Goal: Task Accomplishment & Management: Complete application form

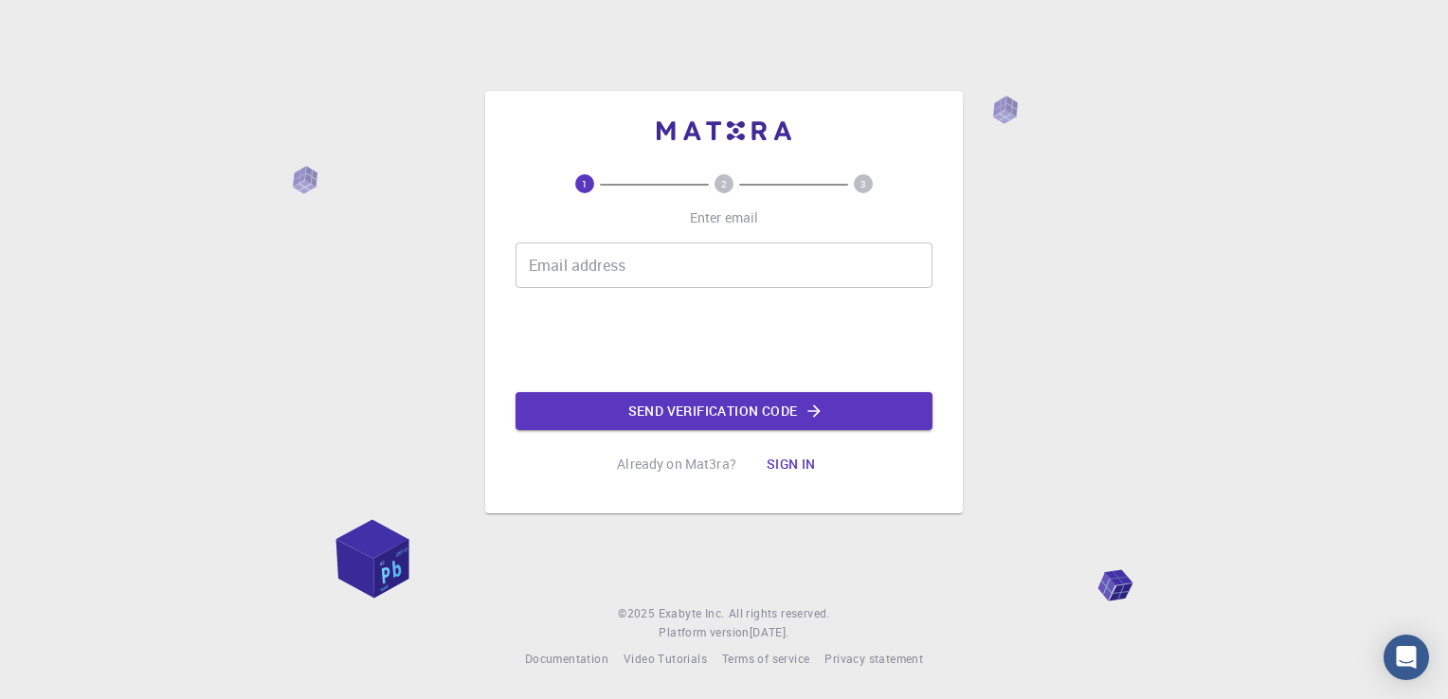
click at [804, 475] on button "Sign in" at bounding box center [792, 464] width 80 height 38
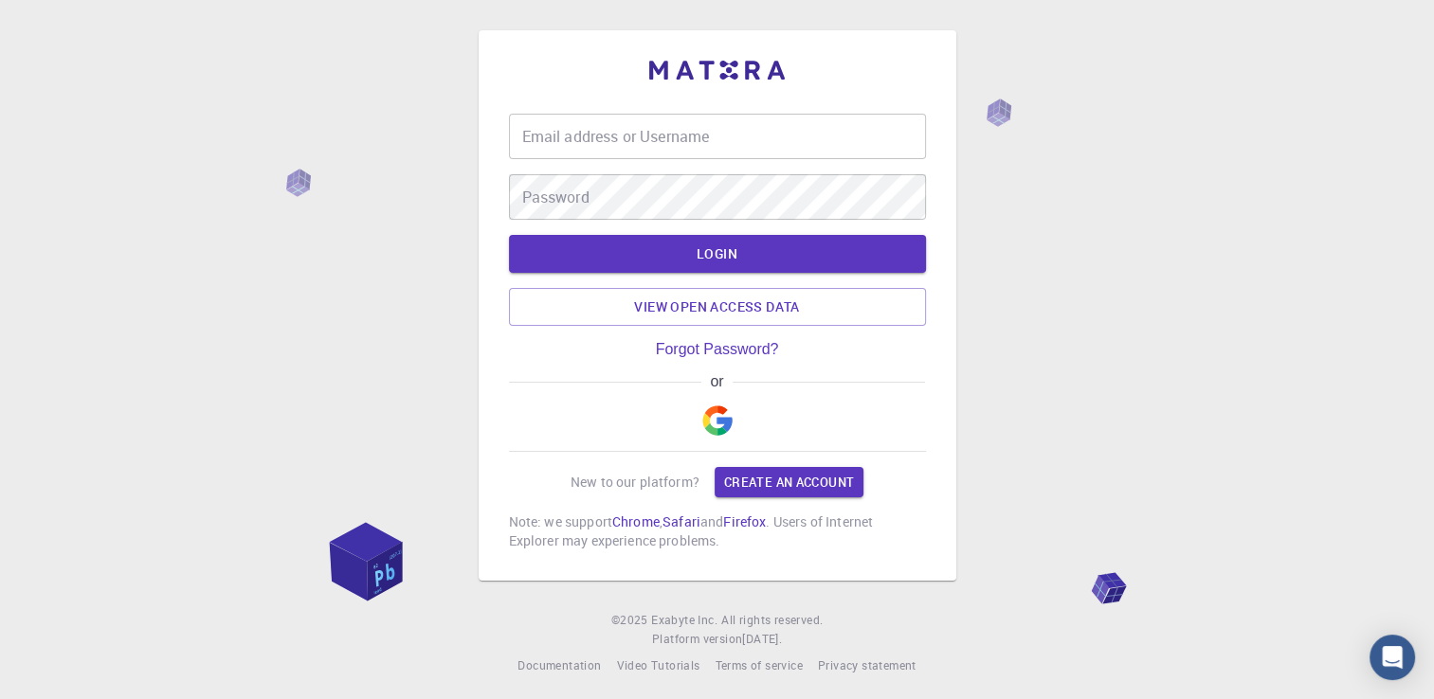
click at [724, 424] on img "button" at bounding box center [717, 421] width 30 height 30
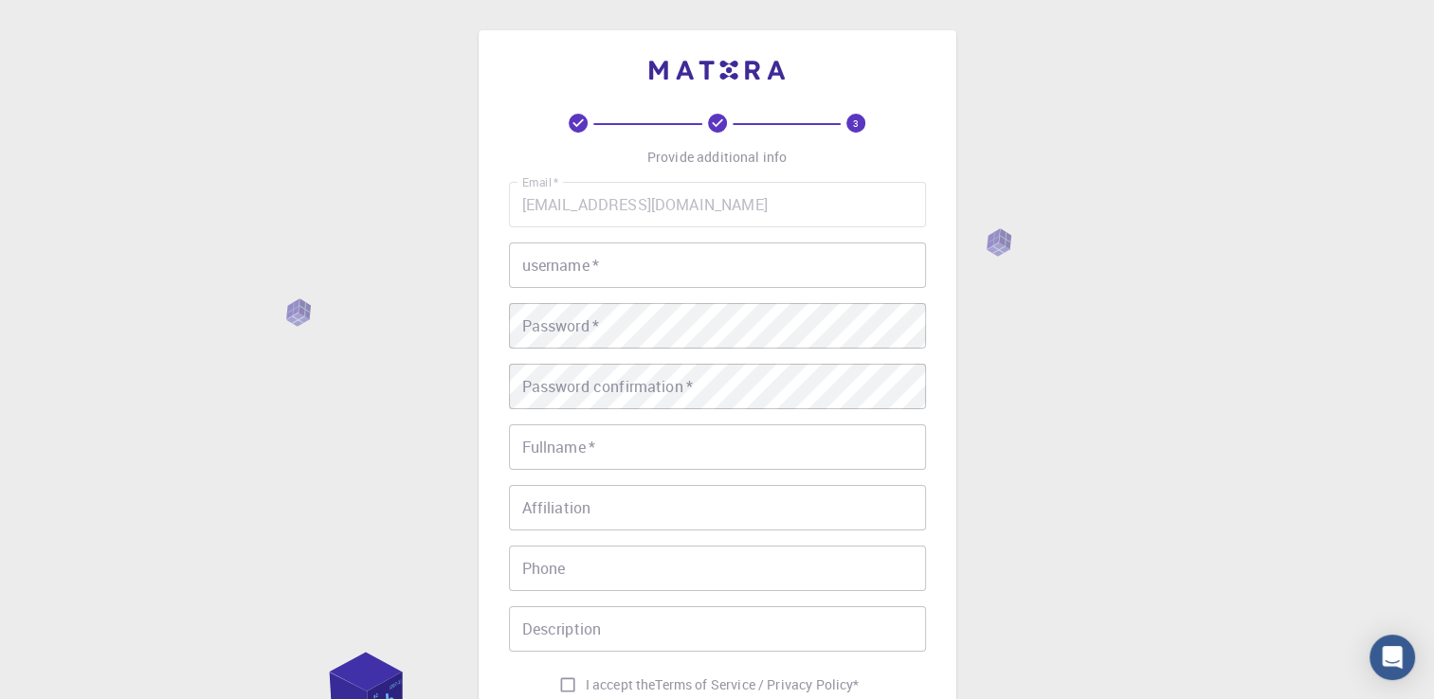
click at [679, 262] on input "username   *" at bounding box center [717, 265] width 417 height 45
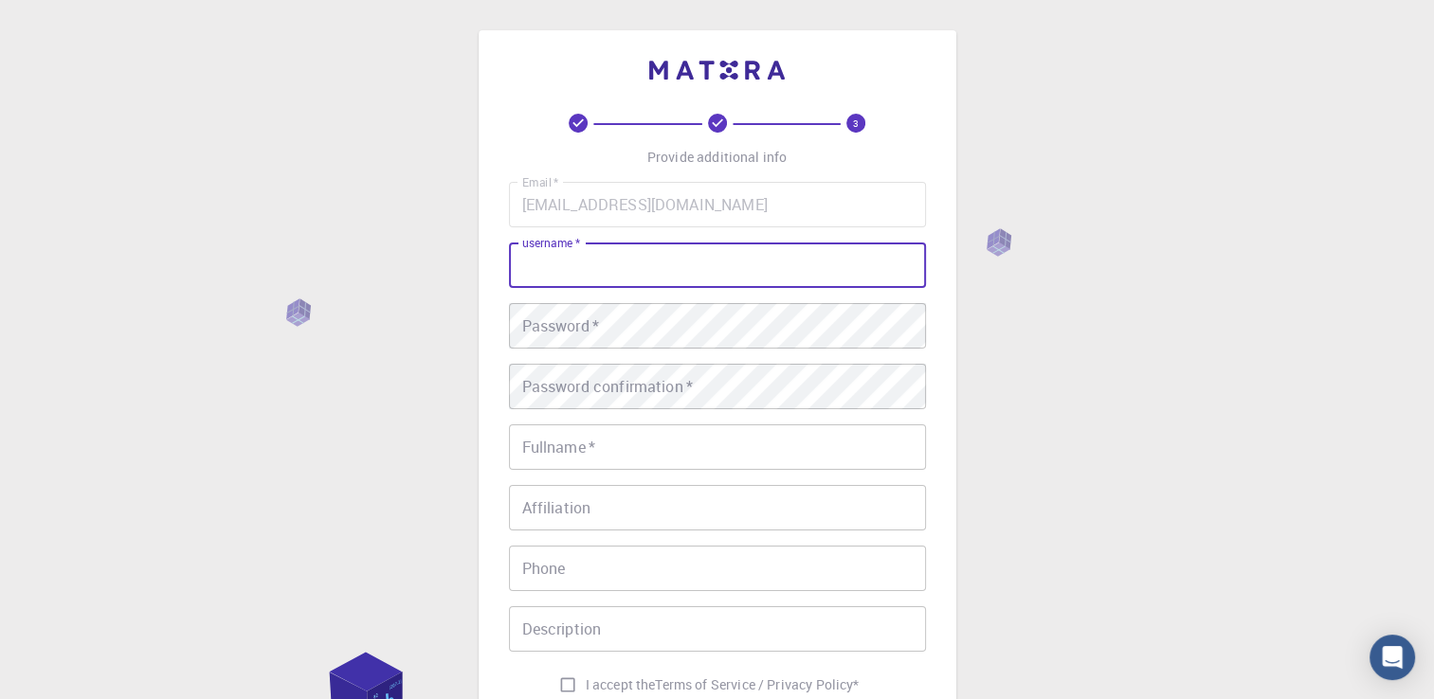
click at [561, 225] on div "Email   * [EMAIL_ADDRESS][DOMAIN_NAME] Email   * username   * username   * Pass…" at bounding box center [717, 442] width 417 height 521
type input "wuzhibin"
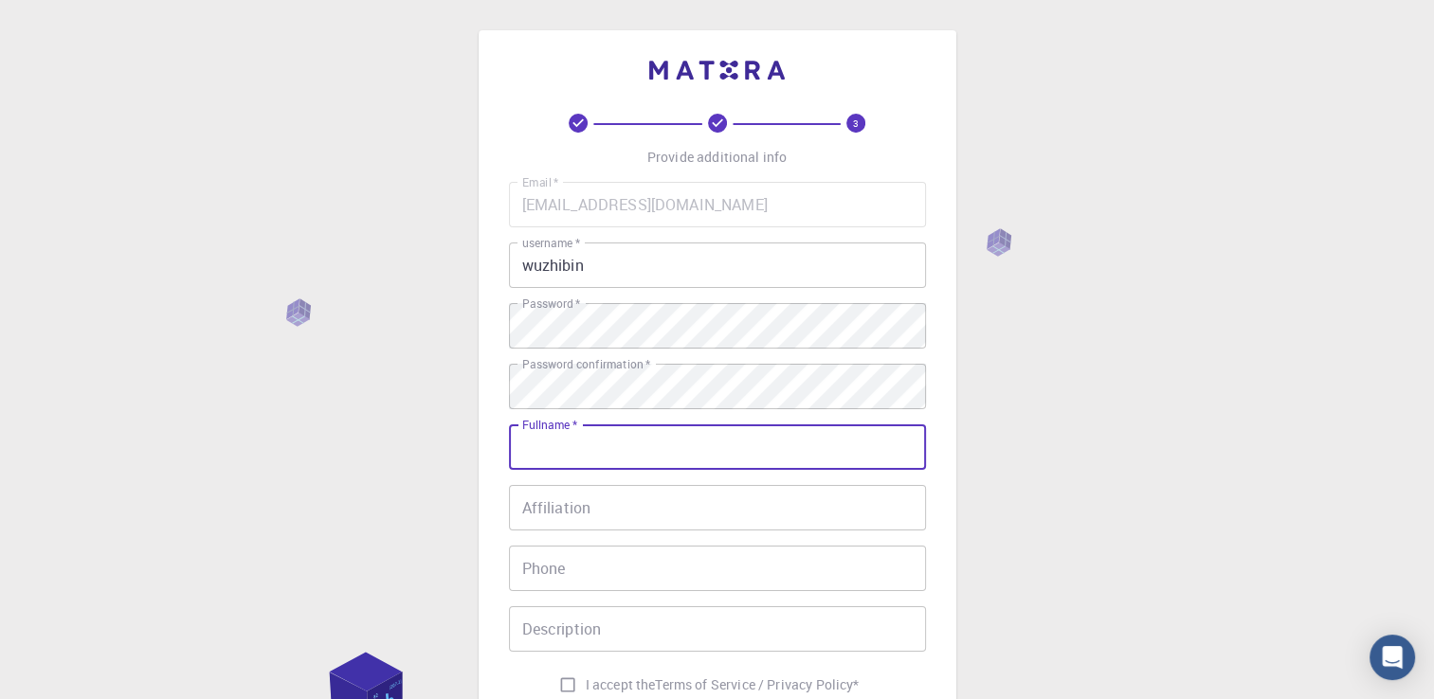
click at [629, 442] on input "Fullname   *" at bounding box center [717, 447] width 417 height 45
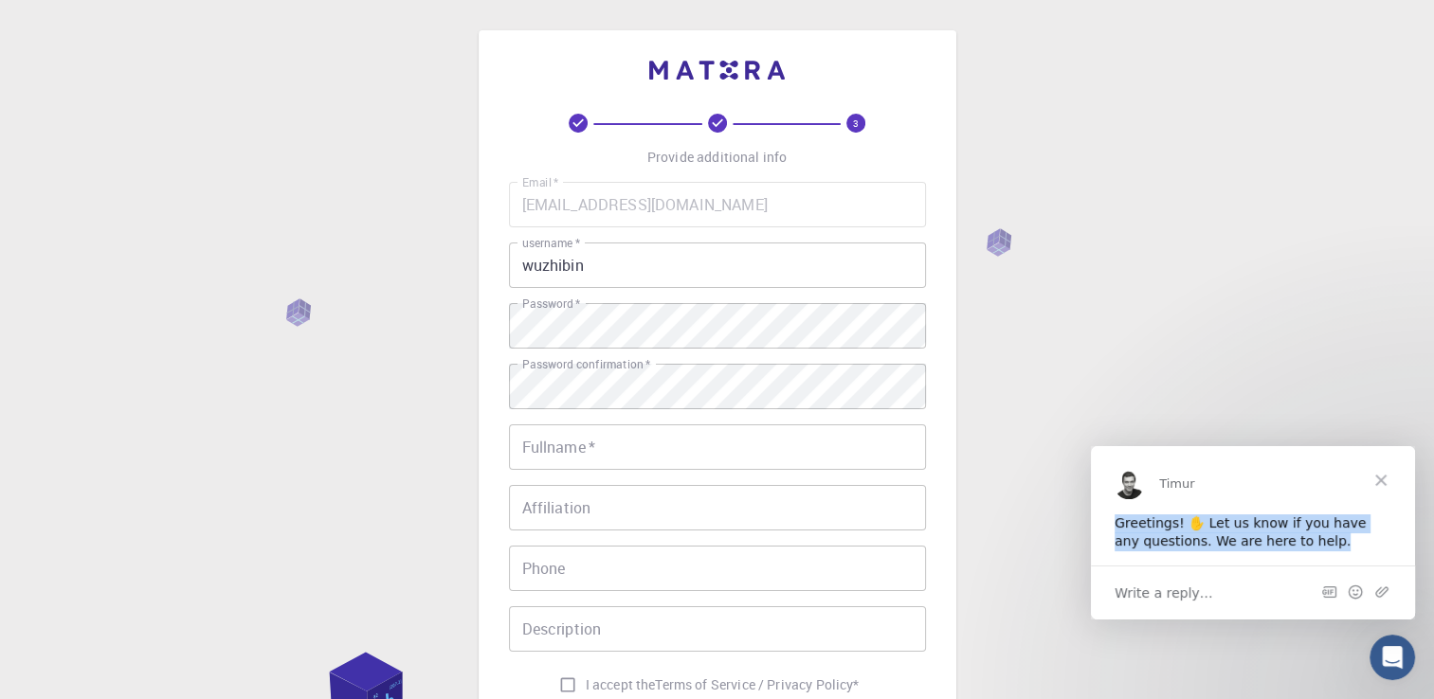
drag, startPoint x: 1113, startPoint y: 522, endPoint x: 1316, endPoint y: 553, distance: 206.2
click at [1316, 553] on div "Greetings! ✋ Let us know if you have any questions. We are here to help." at bounding box center [1253, 540] width 324 height 52
drag, startPoint x: 1316, startPoint y: 553, endPoint x: 1257, endPoint y: 535, distance: 62.6
copy div "Greetings! ✋ Let us know if you have any questions. We are here to help."
click at [1300, 411] on div "3 Provide additional info Email   * [EMAIL_ADDRESS][DOMAIN_NAME] Email   * user…" at bounding box center [717, 482] width 1434 height 965
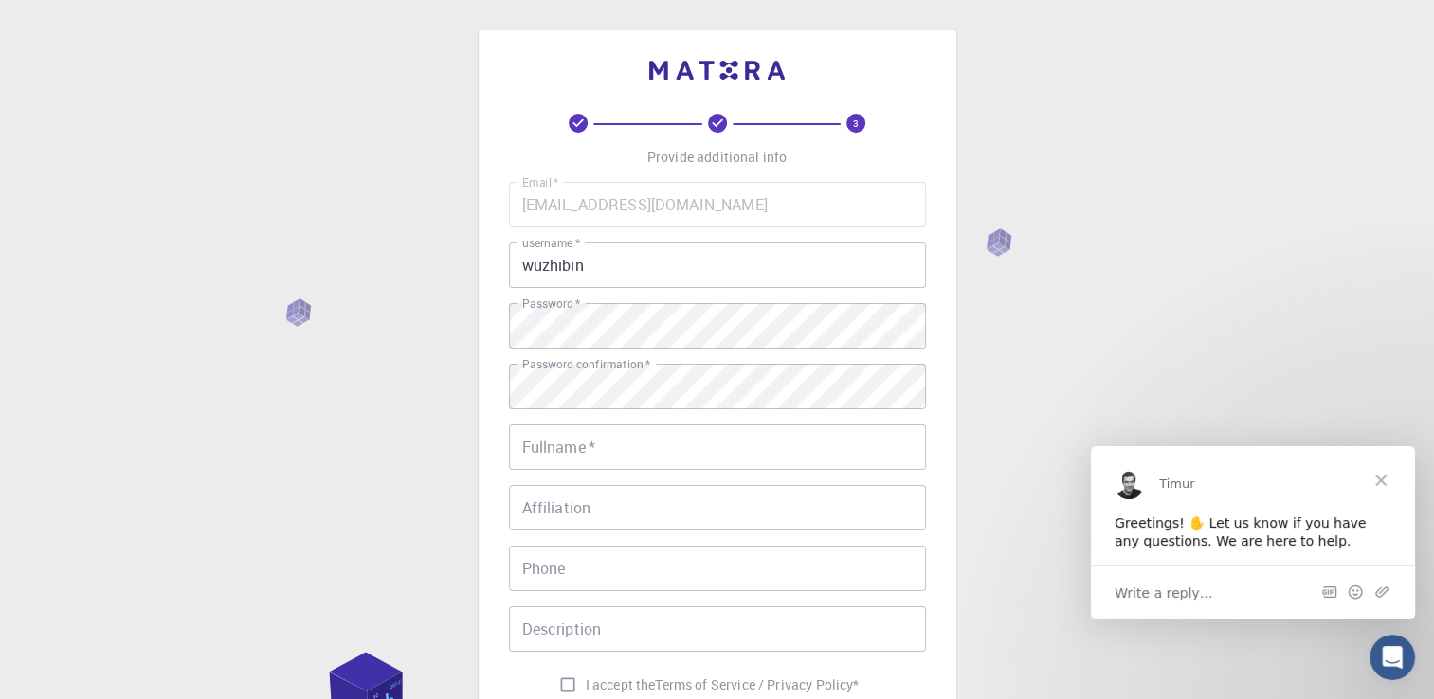
click at [1373, 477] on span "Close" at bounding box center [1381, 479] width 68 height 68
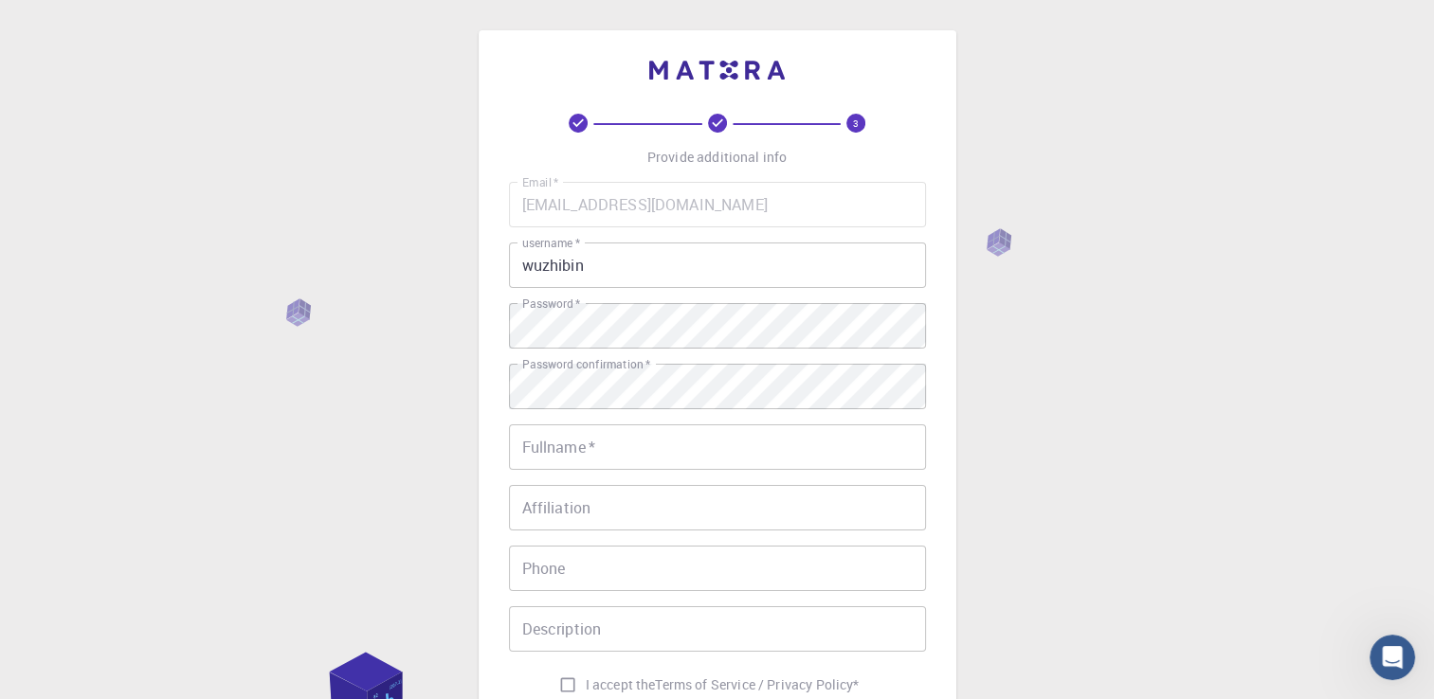
drag, startPoint x: 628, startPoint y: 447, endPoint x: 626, endPoint y: 430, distance: 17.3
click at [628, 447] on input "Fullname   *" at bounding box center [717, 447] width 417 height 45
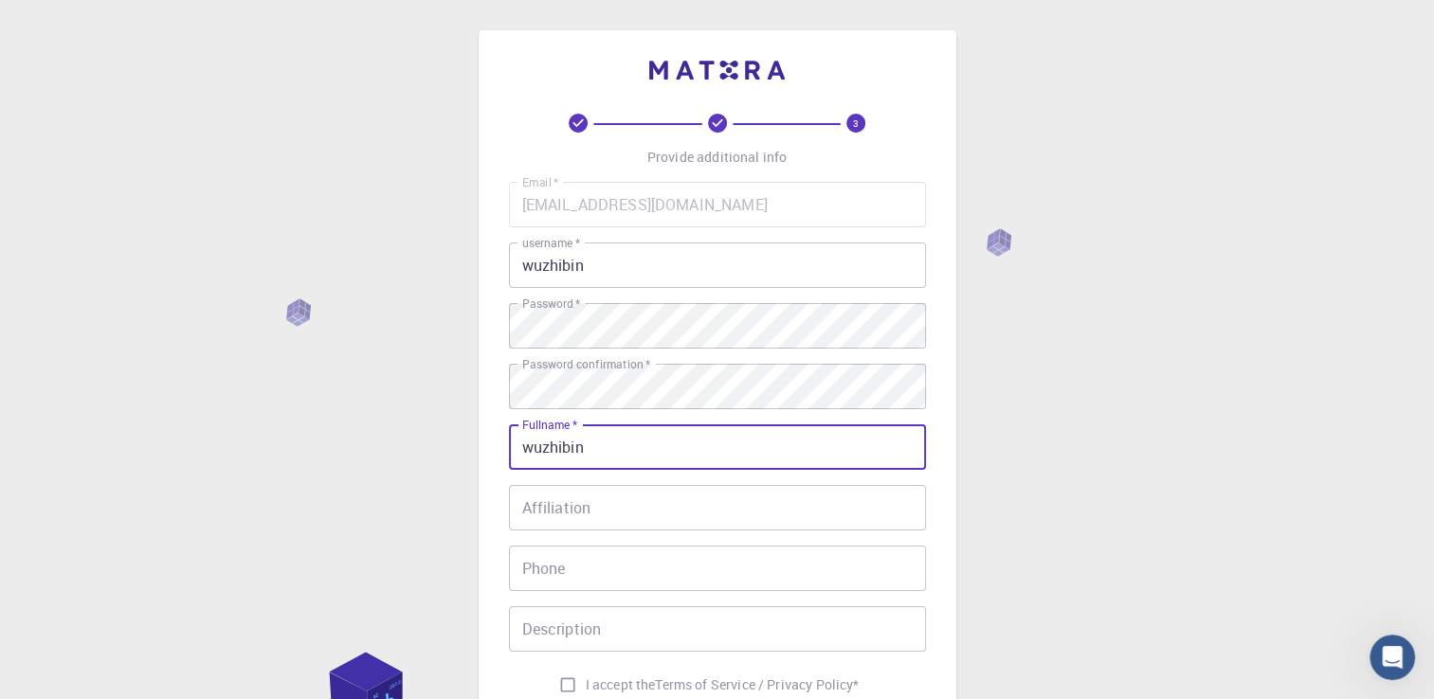
type input "wuzhibin"
click at [626, 514] on input "Affiliation" at bounding box center [717, 507] width 417 height 45
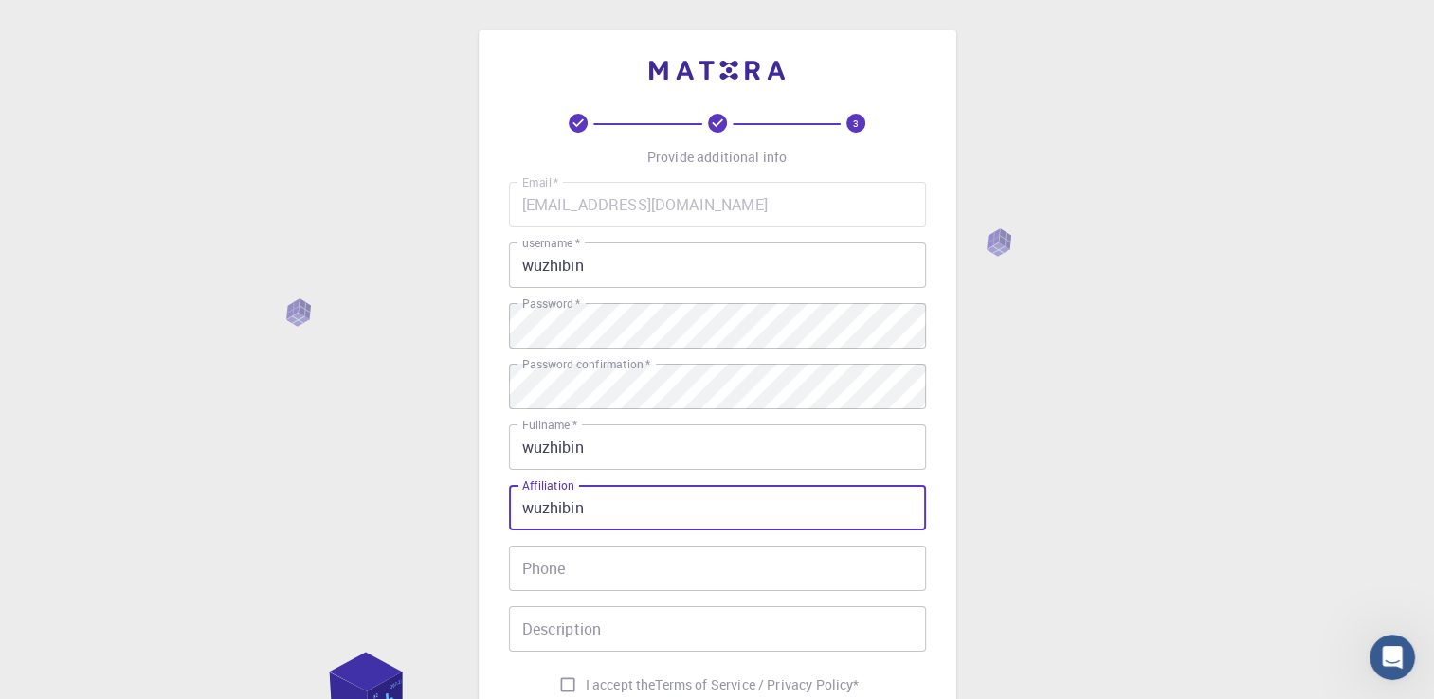
type input "wuzhibin"
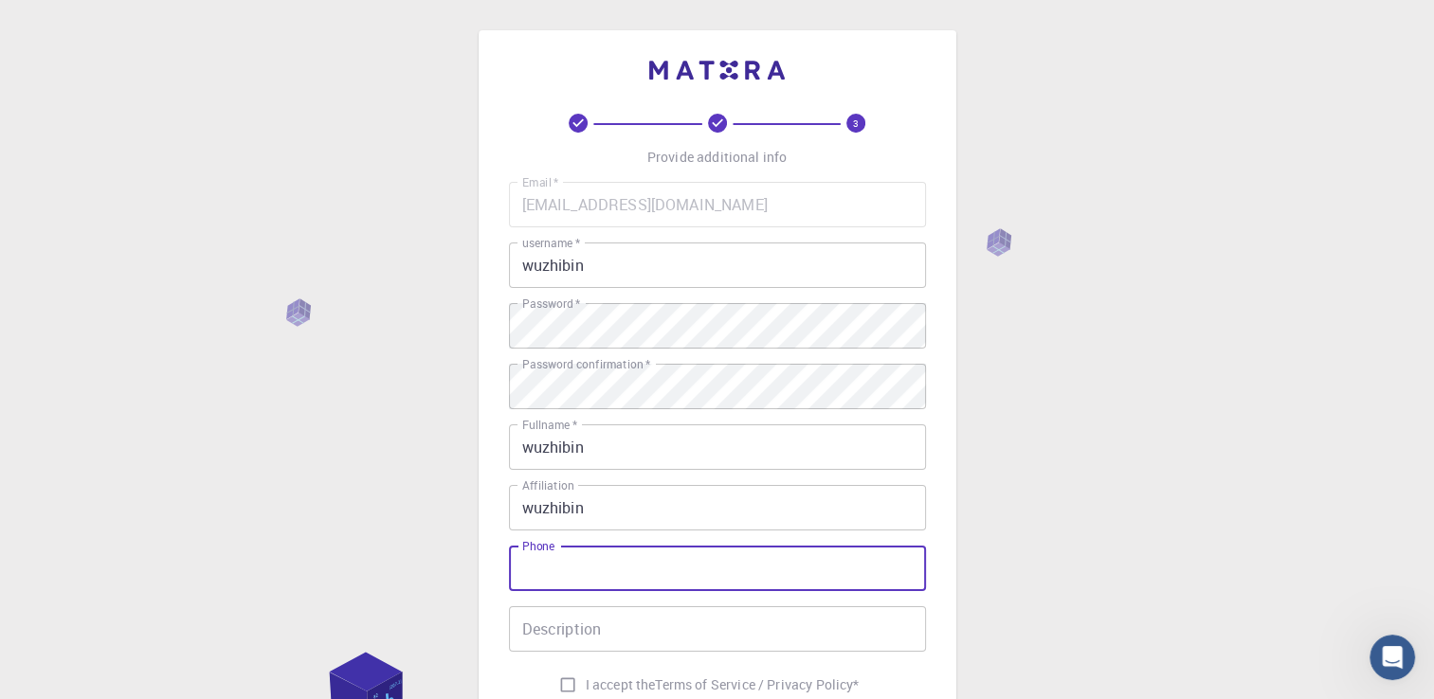
click at [627, 572] on input "Phone" at bounding box center [717, 568] width 417 height 45
type input "[PHONE_NUMBER]"
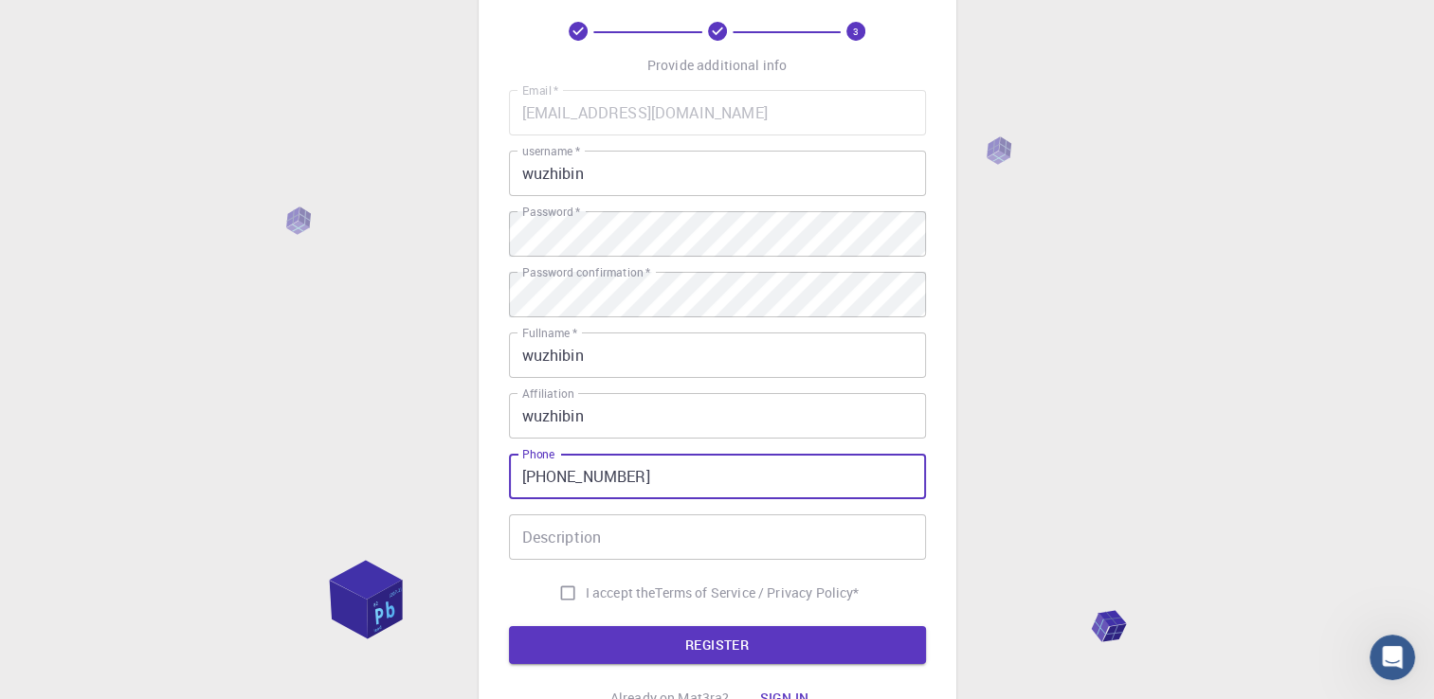
scroll to position [95, 0]
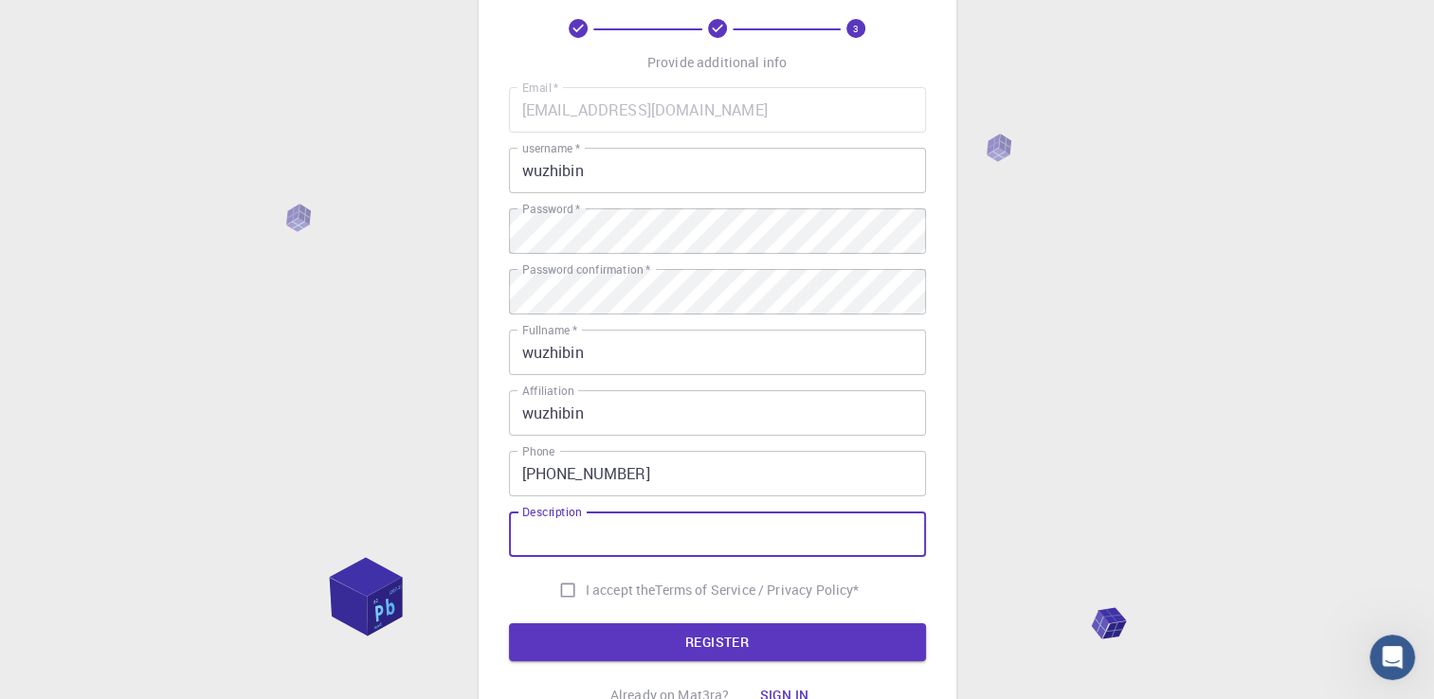
click at [611, 518] on input "Description" at bounding box center [717, 534] width 417 height 45
drag, startPoint x: 611, startPoint y: 518, endPoint x: 591, endPoint y: 525, distance: 21.0
click at [591, 525] on input "Description" at bounding box center [717, 534] width 417 height 45
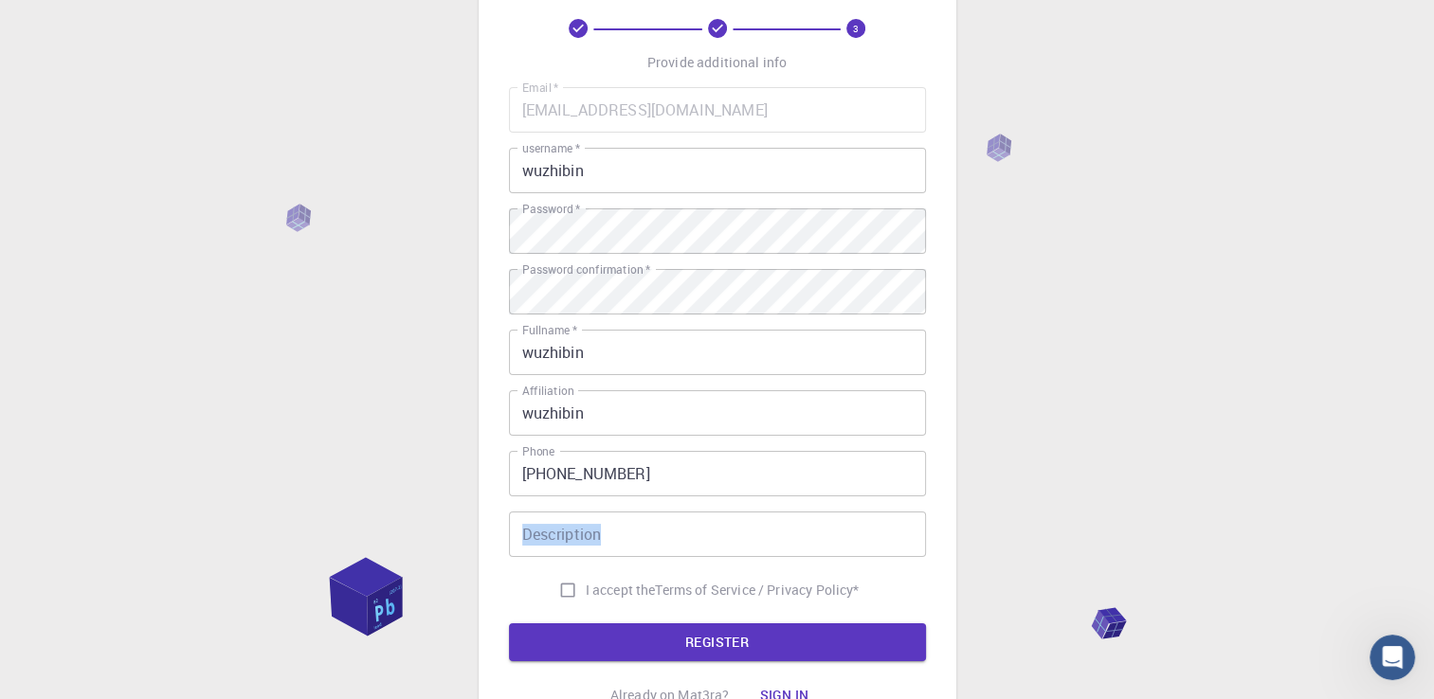
drag, startPoint x: 533, startPoint y: 508, endPoint x: 547, endPoint y: 517, distance: 17.1
click at [546, 515] on div "Description Description" at bounding box center [717, 534] width 417 height 45
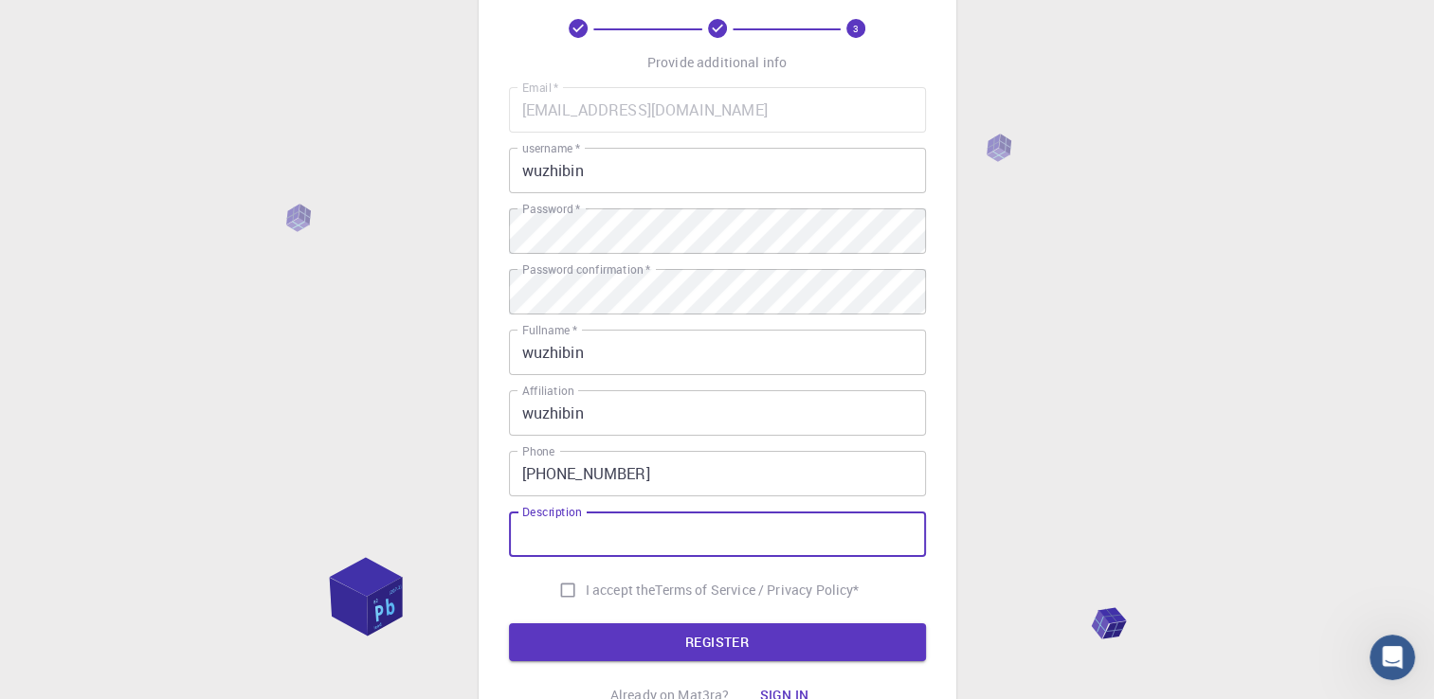
drag, startPoint x: 582, startPoint y: 526, endPoint x: 525, endPoint y: 506, distance: 60.2
drag, startPoint x: 525, startPoint y: 506, endPoint x: 529, endPoint y: 530, distance: 24.0
click at [529, 530] on input "Description" at bounding box center [717, 534] width 417 height 45
click at [531, 533] on input "Description" at bounding box center [717, 534] width 417 height 45
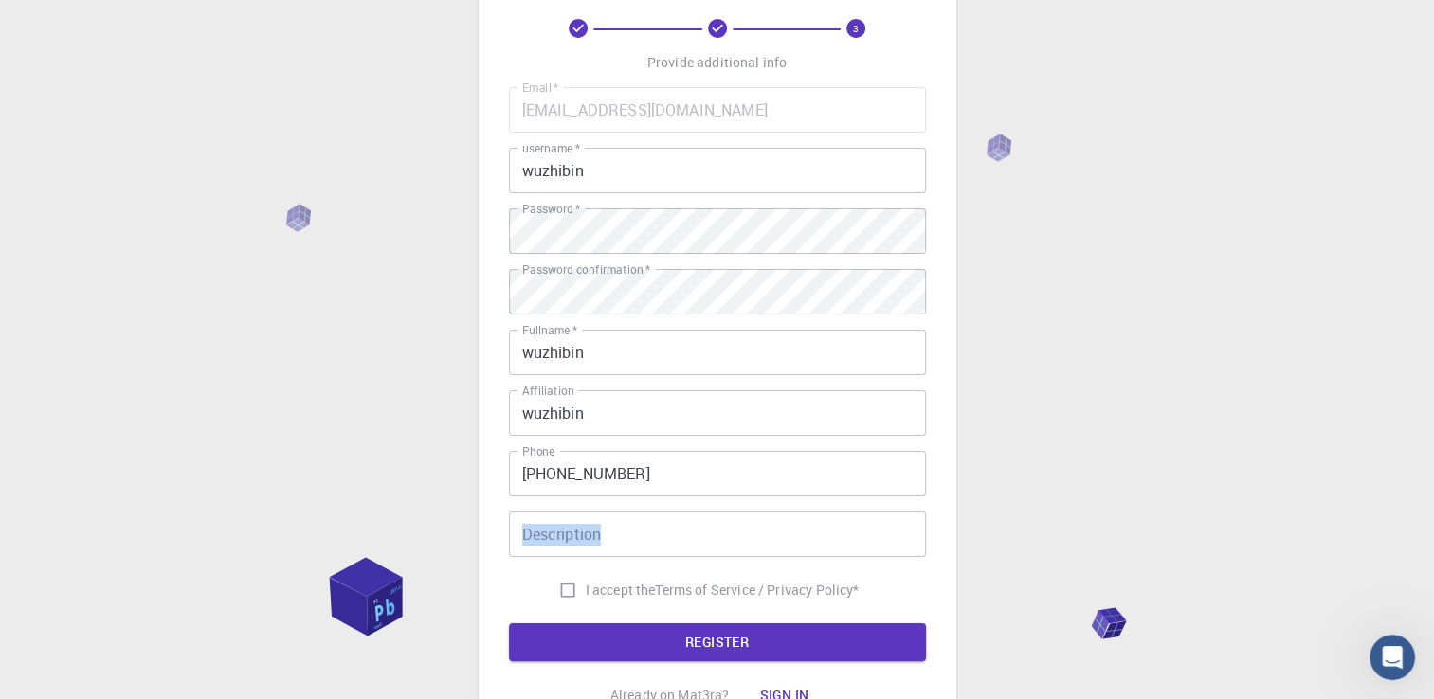
drag, startPoint x: 523, startPoint y: 510, endPoint x: 569, endPoint y: 528, distance: 48.9
click at [569, 528] on div "Description Description" at bounding box center [717, 534] width 417 height 45
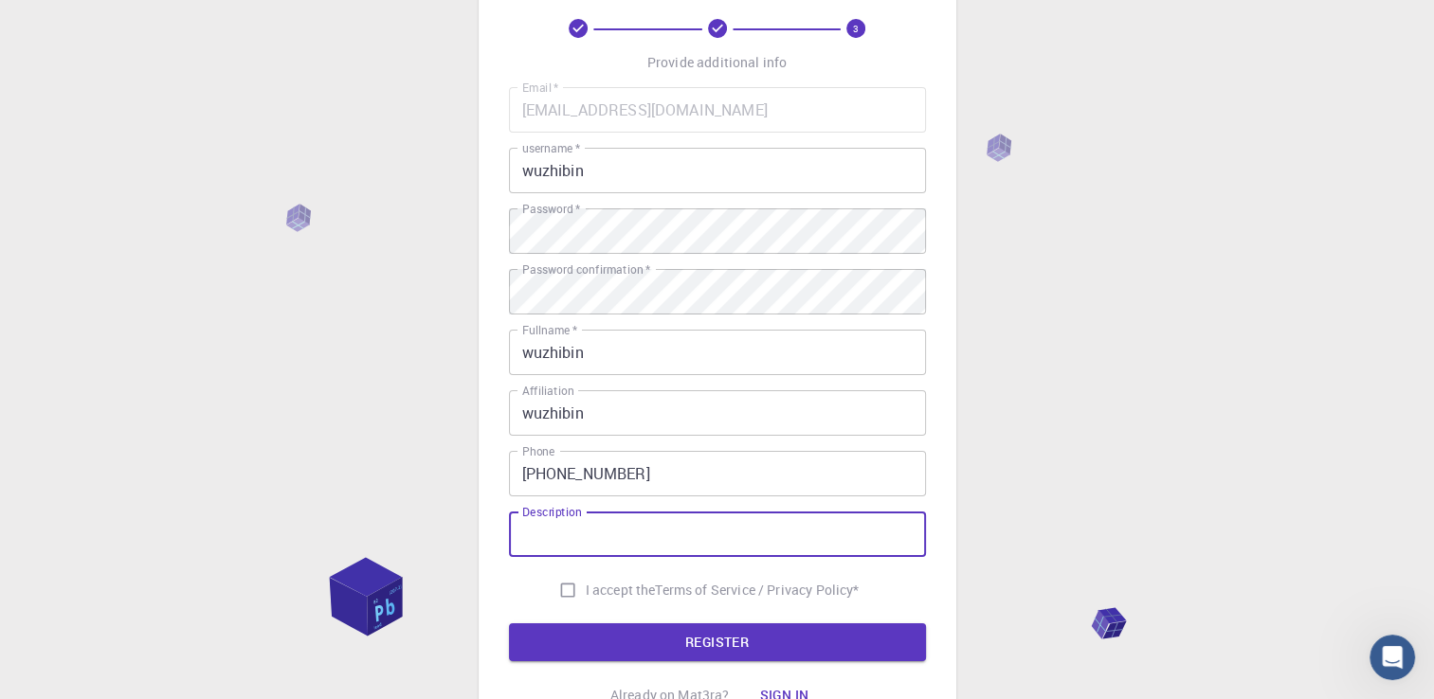
drag, startPoint x: 573, startPoint y: 521, endPoint x: 535, endPoint y: 513, distance: 39.8
click at [535, 513] on label "Description" at bounding box center [552, 512] width 60 height 16
click at [535, 513] on input "Description" at bounding box center [717, 534] width 417 height 45
click at [550, 587] on input "I accept the Terms of Service / Privacy Policy *" at bounding box center [568, 590] width 36 height 36
checkbox input "true"
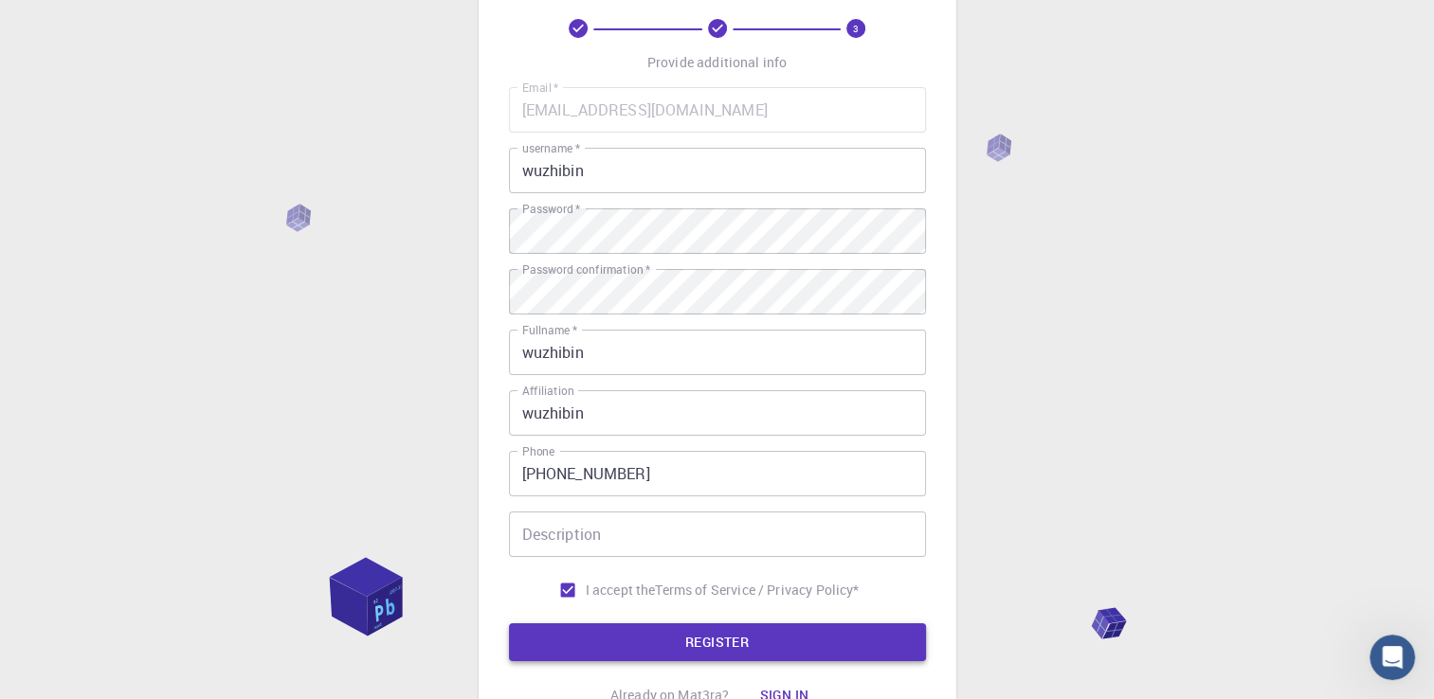
click at [735, 648] on button "REGISTER" at bounding box center [717, 643] width 417 height 38
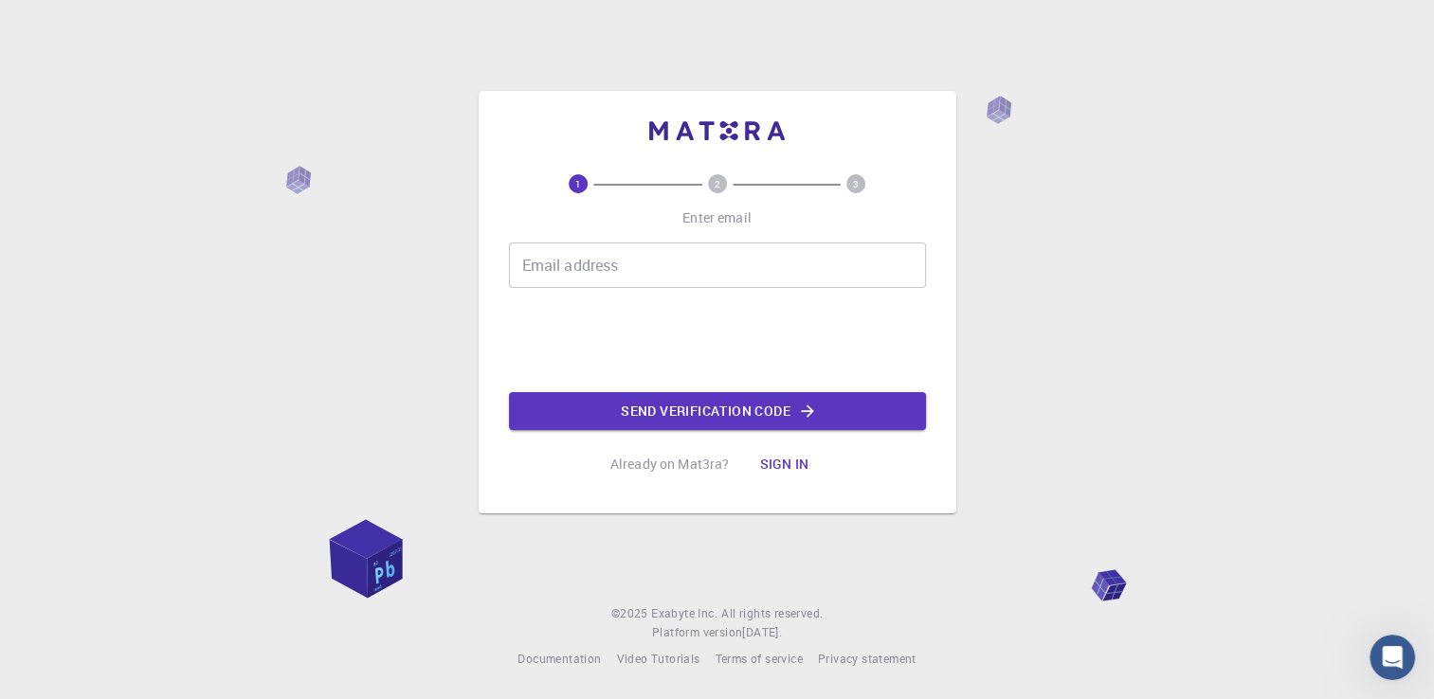
scroll to position [0, 0]
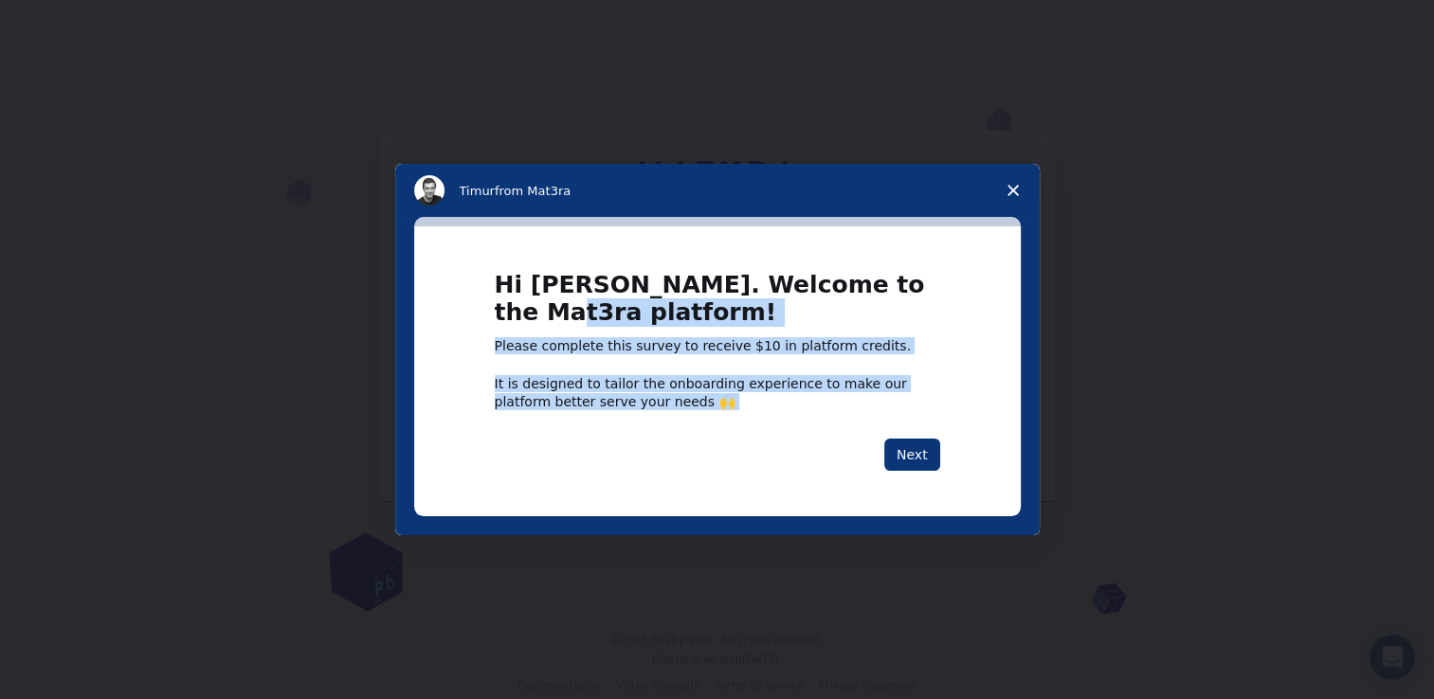
drag, startPoint x: 472, startPoint y: 342, endPoint x: 708, endPoint y: 425, distance: 250.0
click at [708, 425] on div "Hi [PERSON_NAME]. Welcome to the Mat3ra platform! Please complete this survey t…" at bounding box center [717, 371] width 607 height 289
click at [455, 335] on div "Hi [PERSON_NAME]. Welcome to the Mat3ra platform! Please complete this survey t…" at bounding box center [717, 371] width 607 height 289
click at [481, 341] on div "Hi [PERSON_NAME]. Welcome to the Mat3ra platform! Please complete this survey t…" at bounding box center [717, 371] width 607 height 289
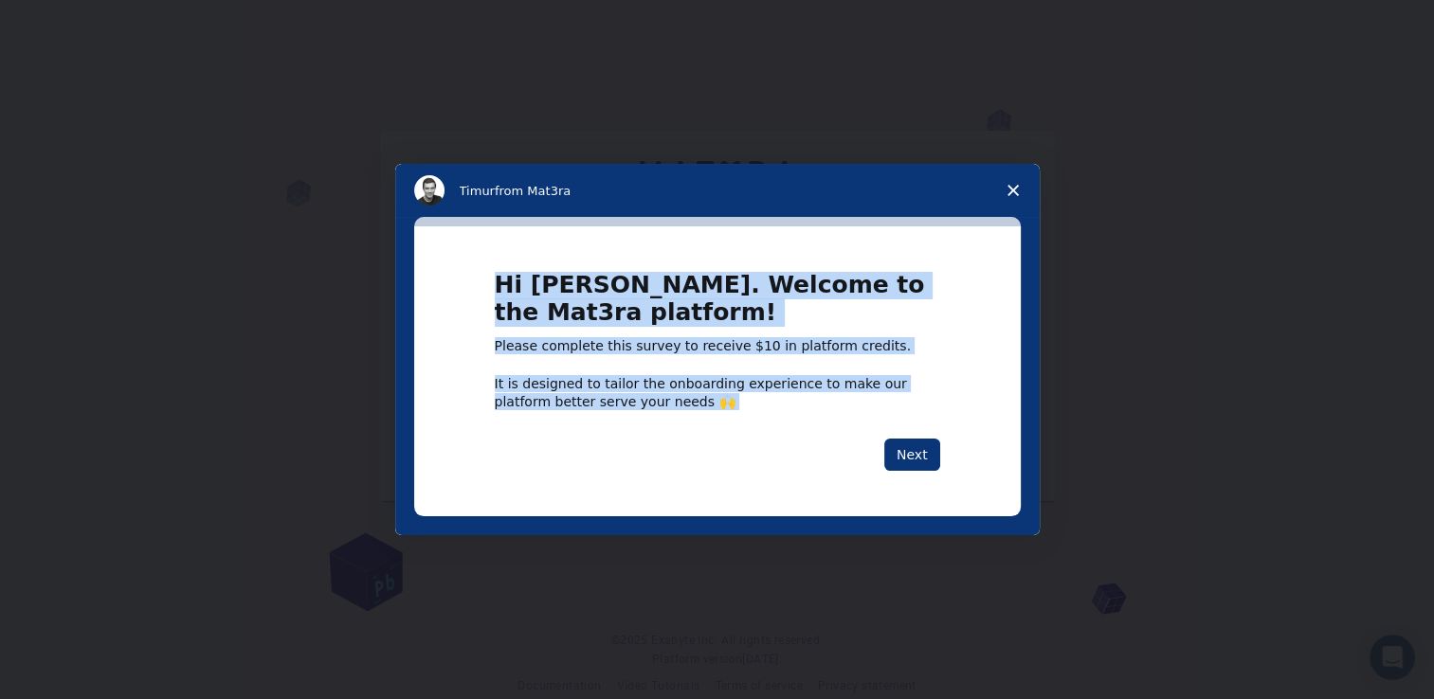
drag, startPoint x: 511, startPoint y: 300, endPoint x: 706, endPoint y: 429, distance: 233.9
click at [706, 430] on div "Hi [PERSON_NAME]. Welcome to the Mat3ra platform! Please complete this survey t…" at bounding box center [717, 371] width 607 height 289
drag, startPoint x: 706, startPoint y: 429, endPoint x: 700, endPoint y: 377, distance: 52.4
copy div "Hi [PERSON_NAME]. Welcome to the Mat3ra platform! Please complete this survey t…"
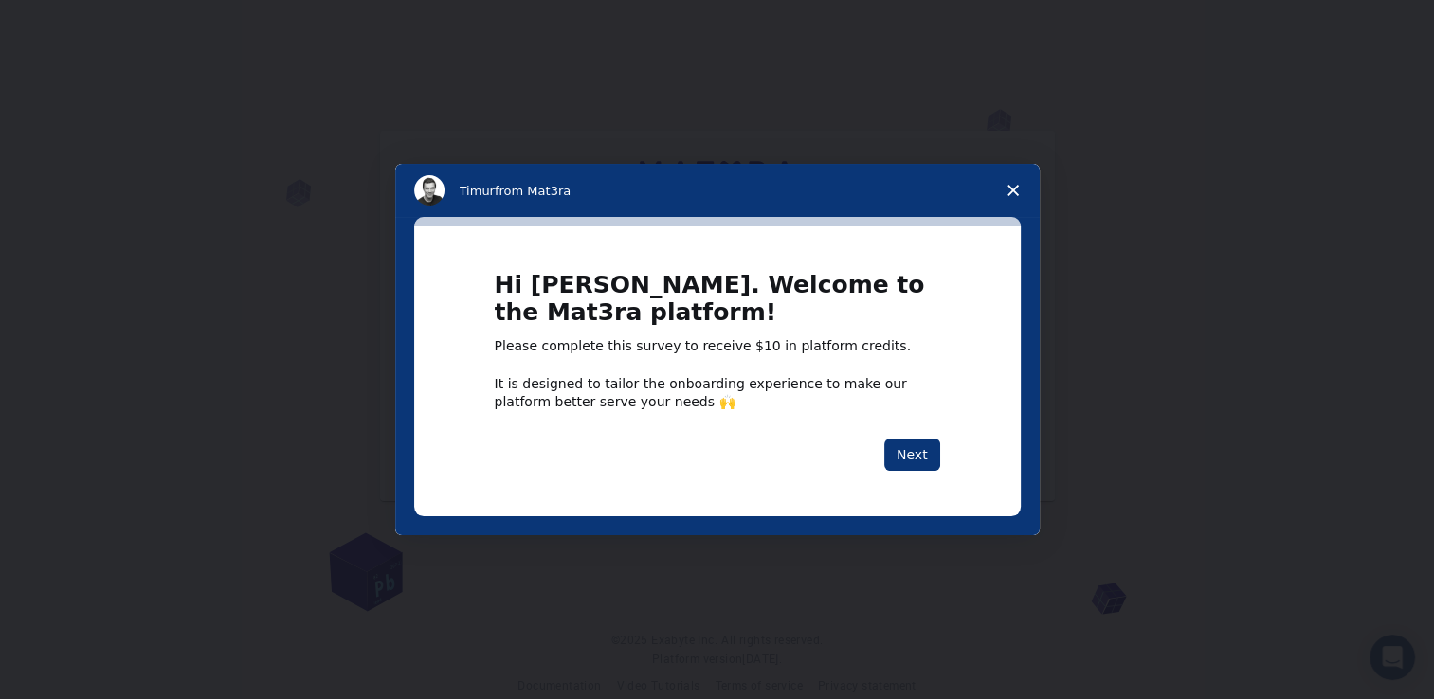
click at [1070, 219] on div "Intercom messenger" at bounding box center [717, 349] width 1434 height 699
click at [1021, 190] on span "Close survey" at bounding box center [1013, 190] width 53 height 53
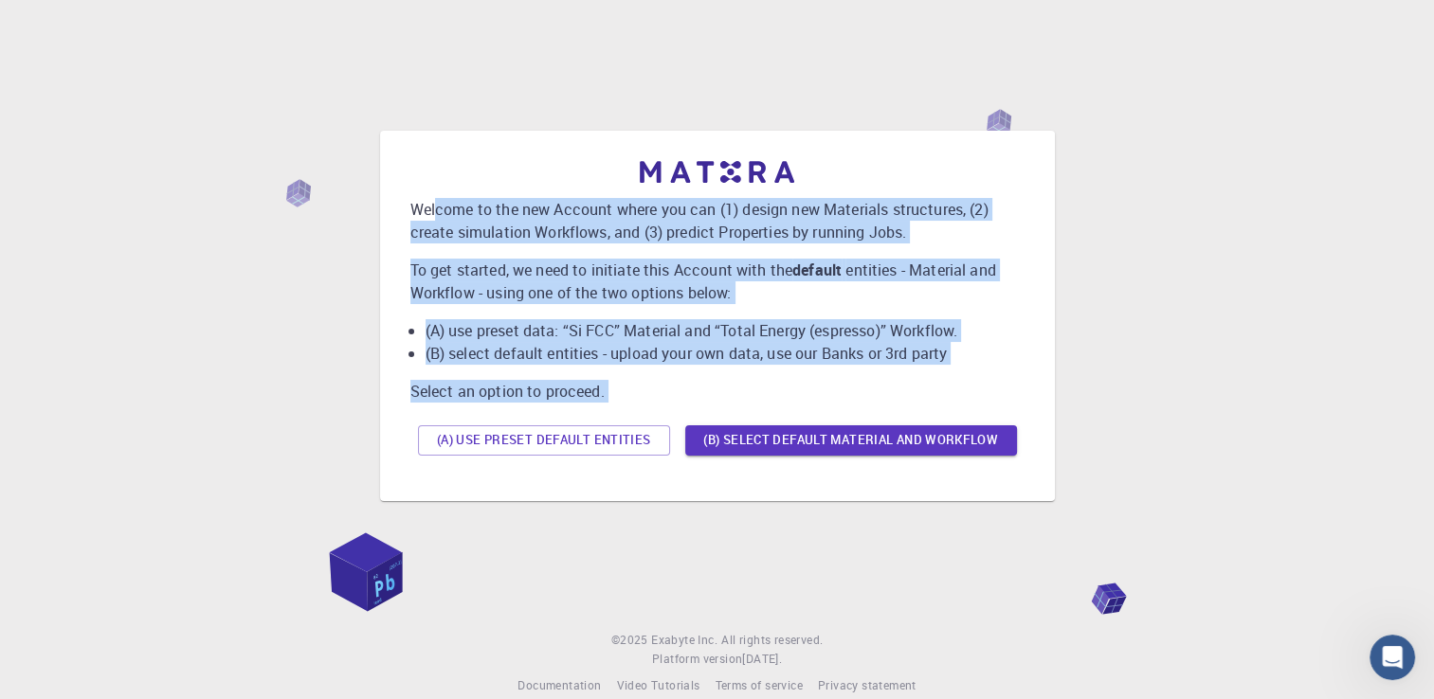
drag, startPoint x: 453, startPoint y: 214, endPoint x: 888, endPoint y: 475, distance: 507.1
click at [888, 475] on div "Welcome to the new Account where you can (1) design new Materials structures, (…" at bounding box center [717, 316] width 644 height 340
click at [687, 408] on div "Welcome to the new Account where you can (1) design new Materials structures, (…" at bounding box center [717, 312] width 614 height 302
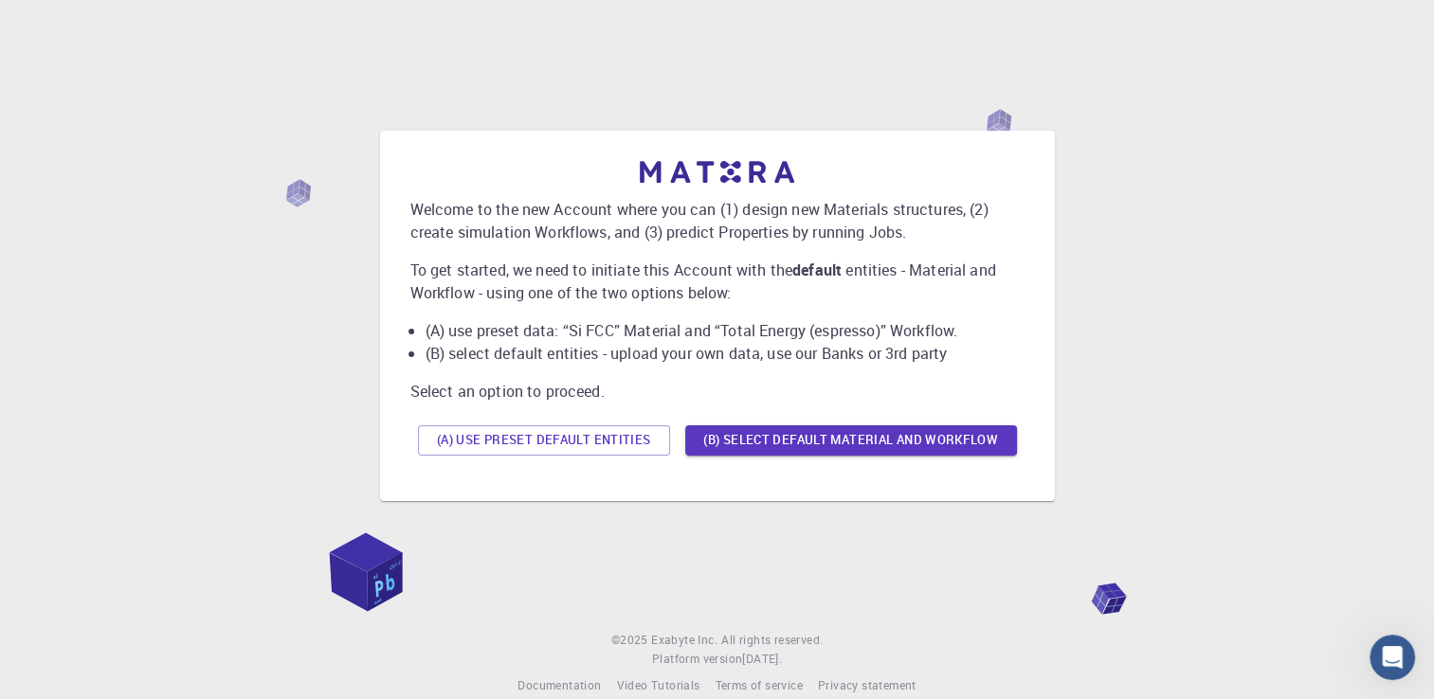
drag, startPoint x: 716, startPoint y: 427, endPoint x: 957, endPoint y: 603, distance: 297.8
click at [957, 602] on div "Welcome to the new Account where you can (1) design new Materials structures, (…" at bounding box center [717, 363] width 1434 height 726
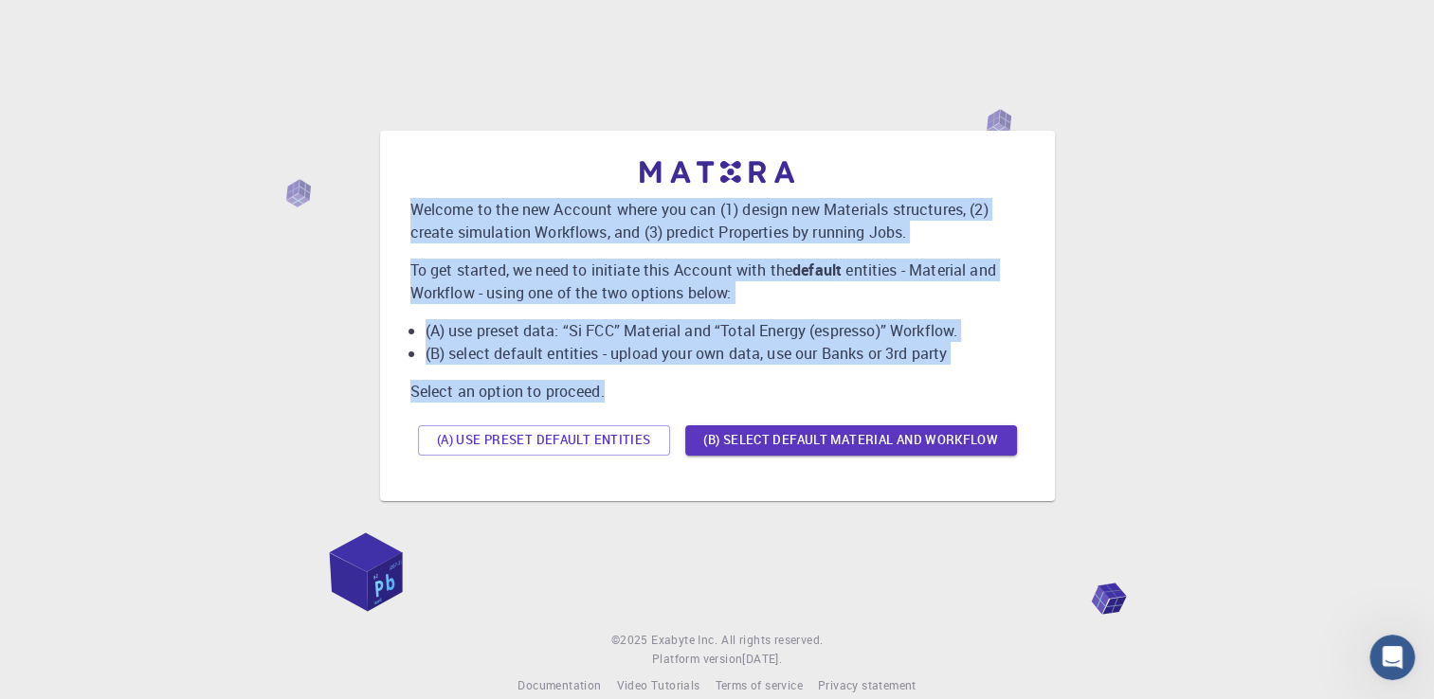
drag, startPoint x: 402, startPoint y: 199, endPoint x: 904, endPoint y: 390, distance: 537.5
click at [904, 390] on div "Welcome to the new Account where you can (1) design new Materials structures, (…" at bounding box center [717, 316] width 644 height 340
drag, startPoint x: 904, startPoint y: 390, endPoint x: 833, endPoint y: 339, distance: 87.6
copy div "Welcome to the new Account where you can (1) design new Materials structures, (…"
click at [519, 445] on button "(A) Use preset default entities" at bounding box center [544, 441] width 252 height 30
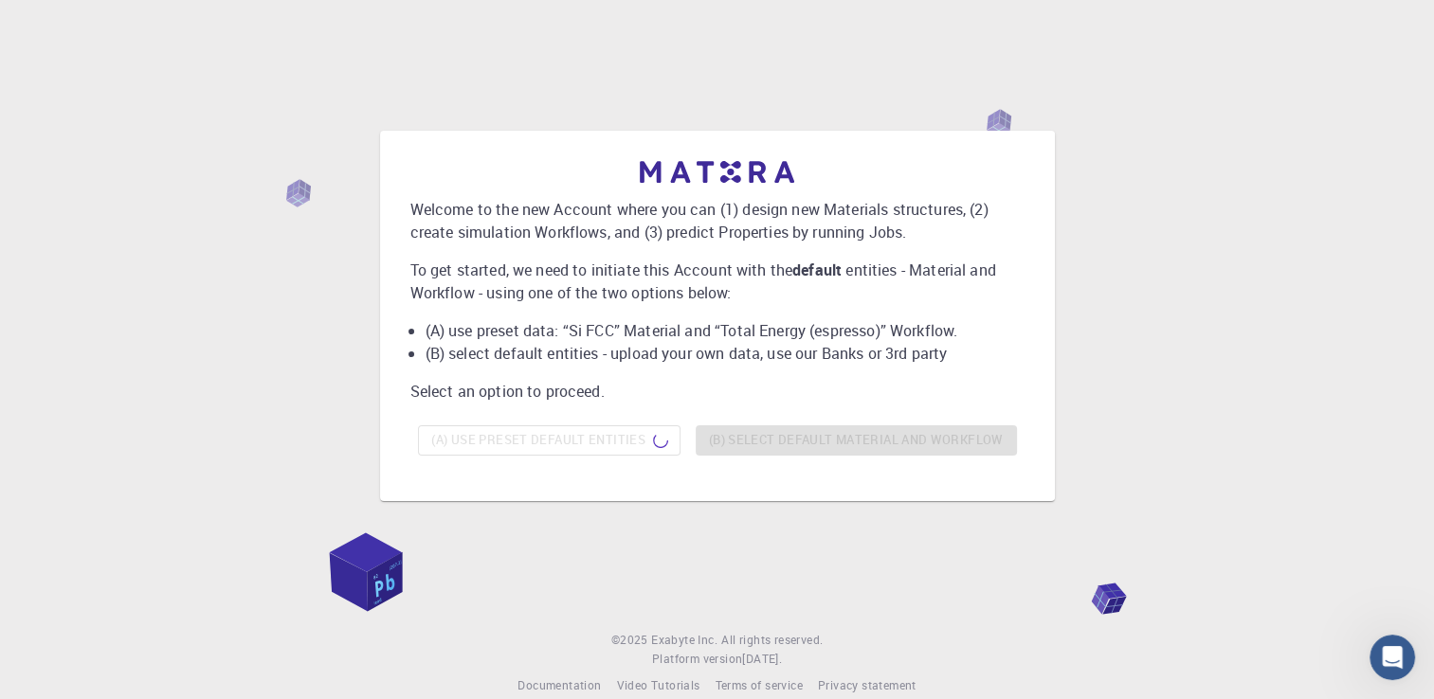
click at [1351, 415] on div "Welcome to the new Account where you can (1) design new Materials structures, (…" at bounding box center [717, 315] width 1388 height 525
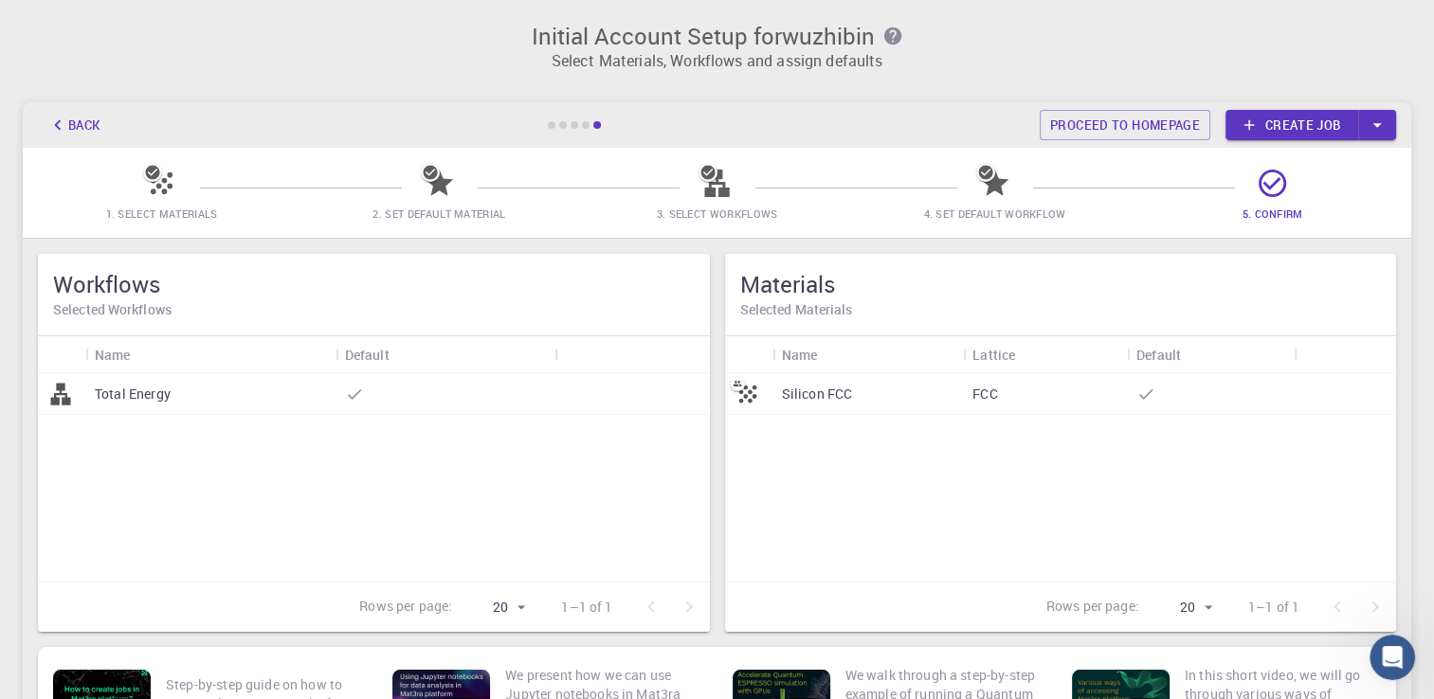
click at [841, 403] on p "Silicon FCC" at bounding box center [817, 394] width 71 height 19
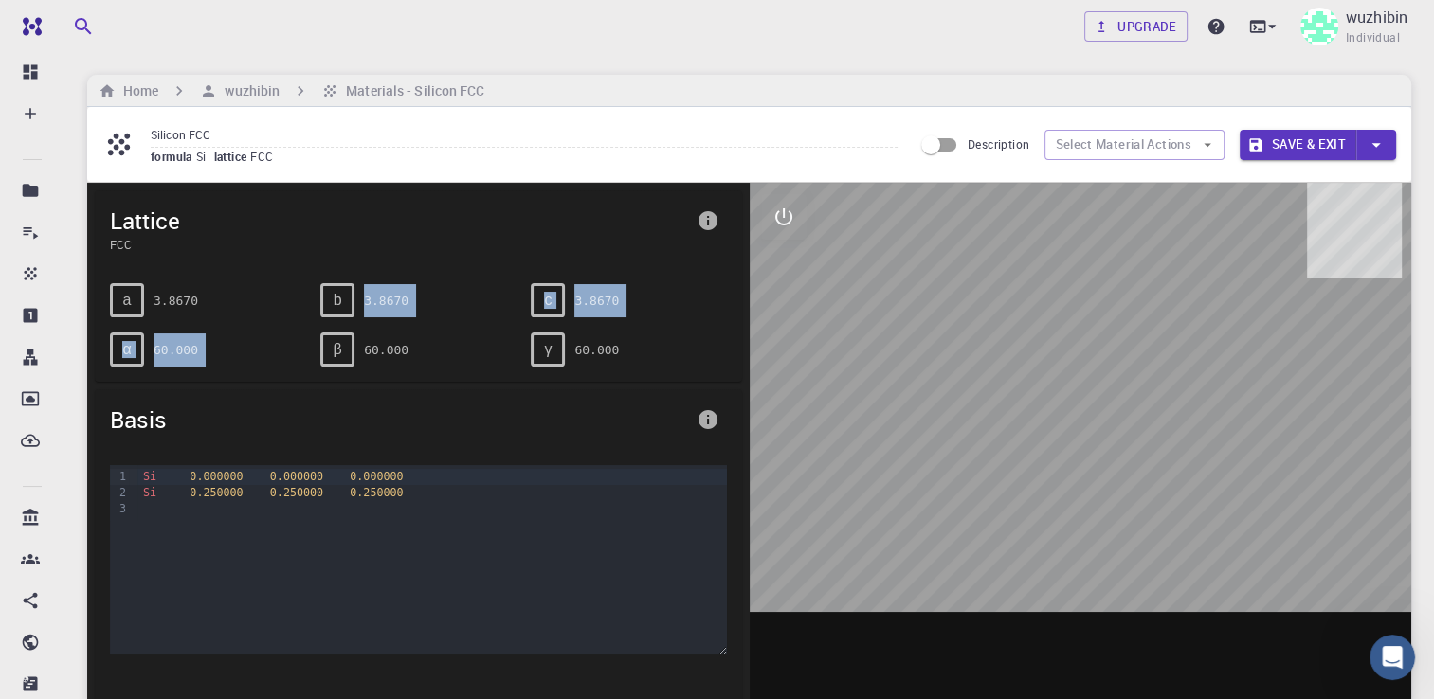
drag, startPoint x: 337, startPoint y: 299, endPoint x: 323, endPoint y: 318, distance: 24.5
click at [323, 318] on div "a 3.8670 b 3.8670 c 3.8670 α 60.000 β 60.000 γ 60.000" at bounding box center [411, 317] width 632 height 99
drag, startPoint x: 323, startPoint y: 318, endPoint x: 447, endPoint y: 392, distance: 144.5
click at [447, 392] on div "Basis" at bounding box center [418, 420] width 647 height 61
drag, startPoint x: 1144, startPoint y: 423, endPoint x: 1421, endPoint y: 526, distance: 295.4
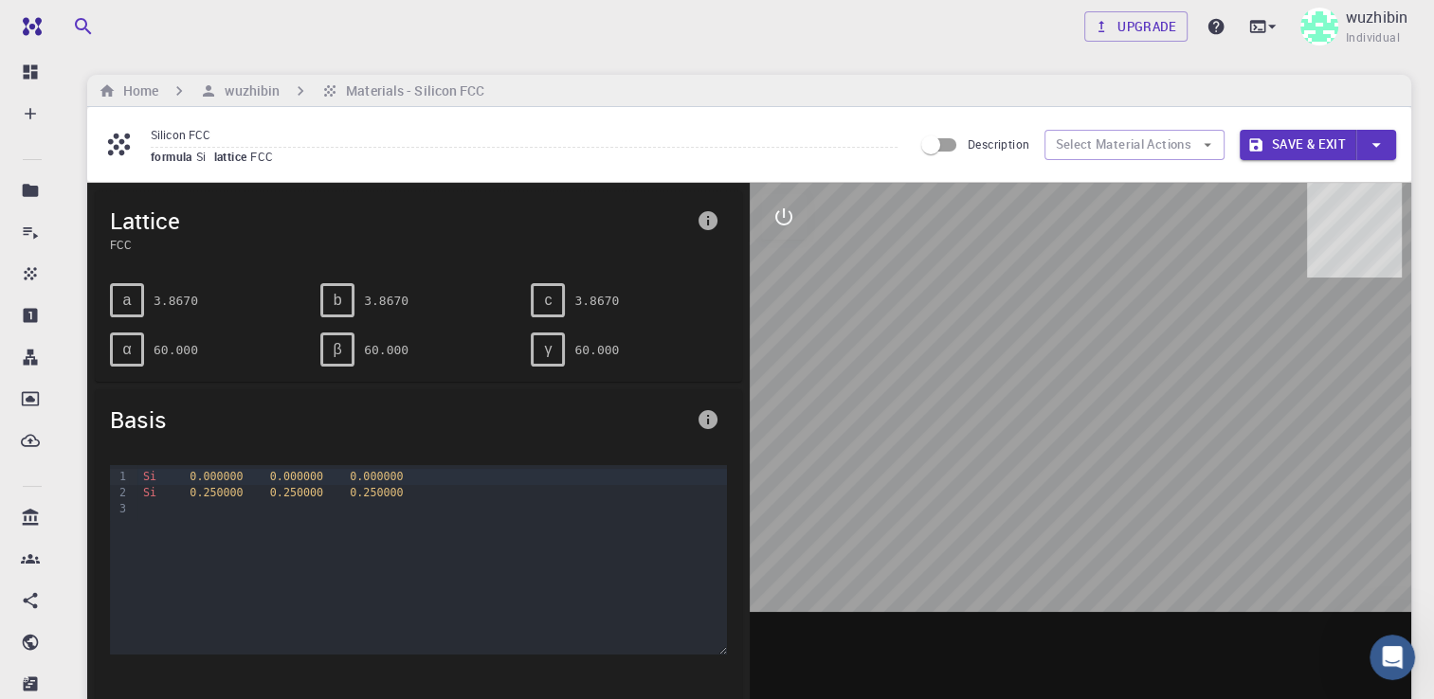
click at [1153, 361] on div at bounding box center [1081, 477] width 662 height 589
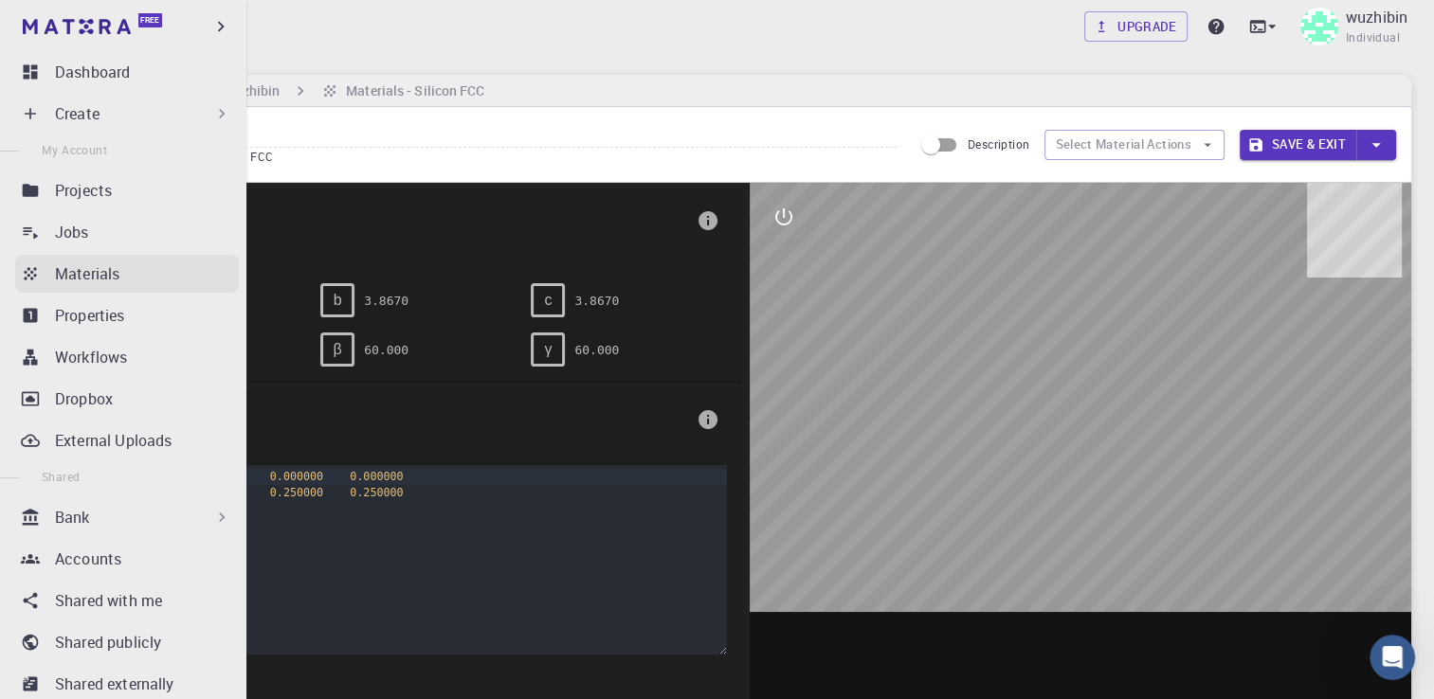
click at [106, 279] on p "Materials" at bounding box center [87, 274] width 64 height 23
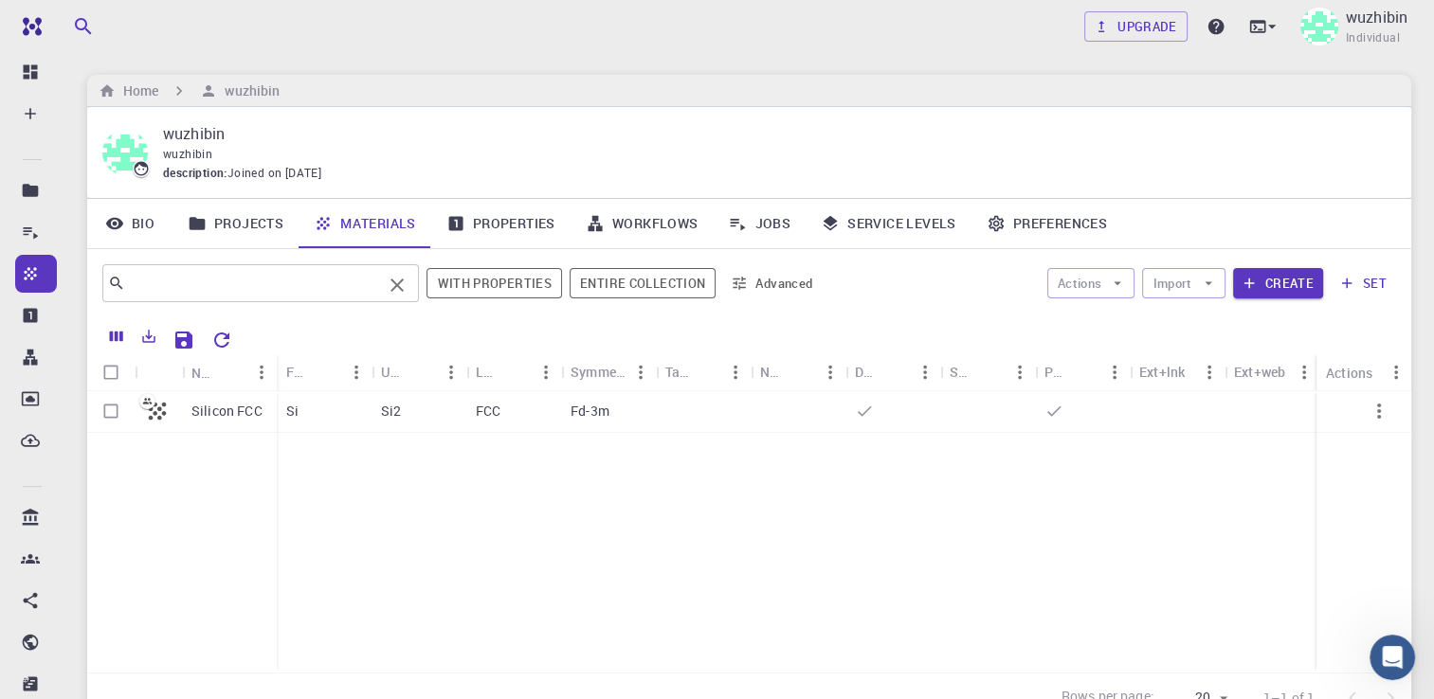
click at [267, 292] on input "text" at bounding box center [253, 283] width 257 height 27
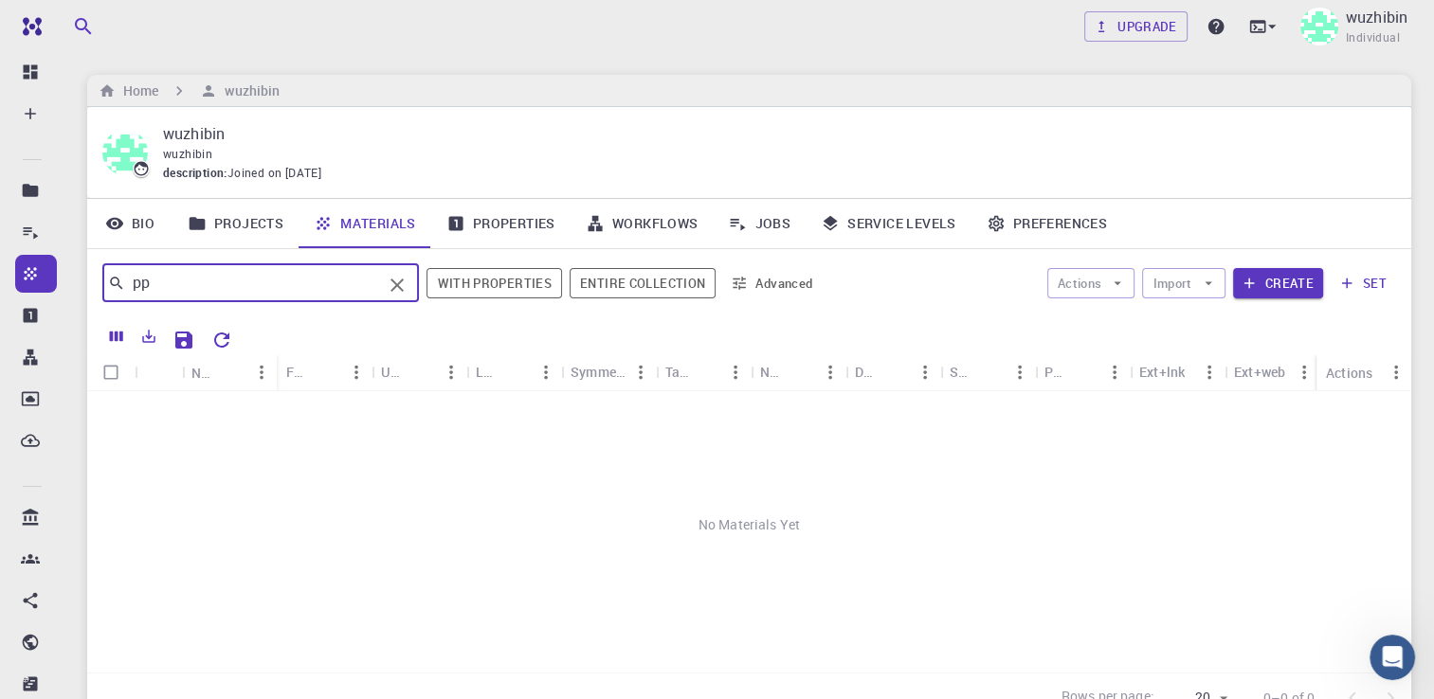
type input "p"
click at [473, 275] on button "With properties" at bounding box center [494, 283] width 136 height 30
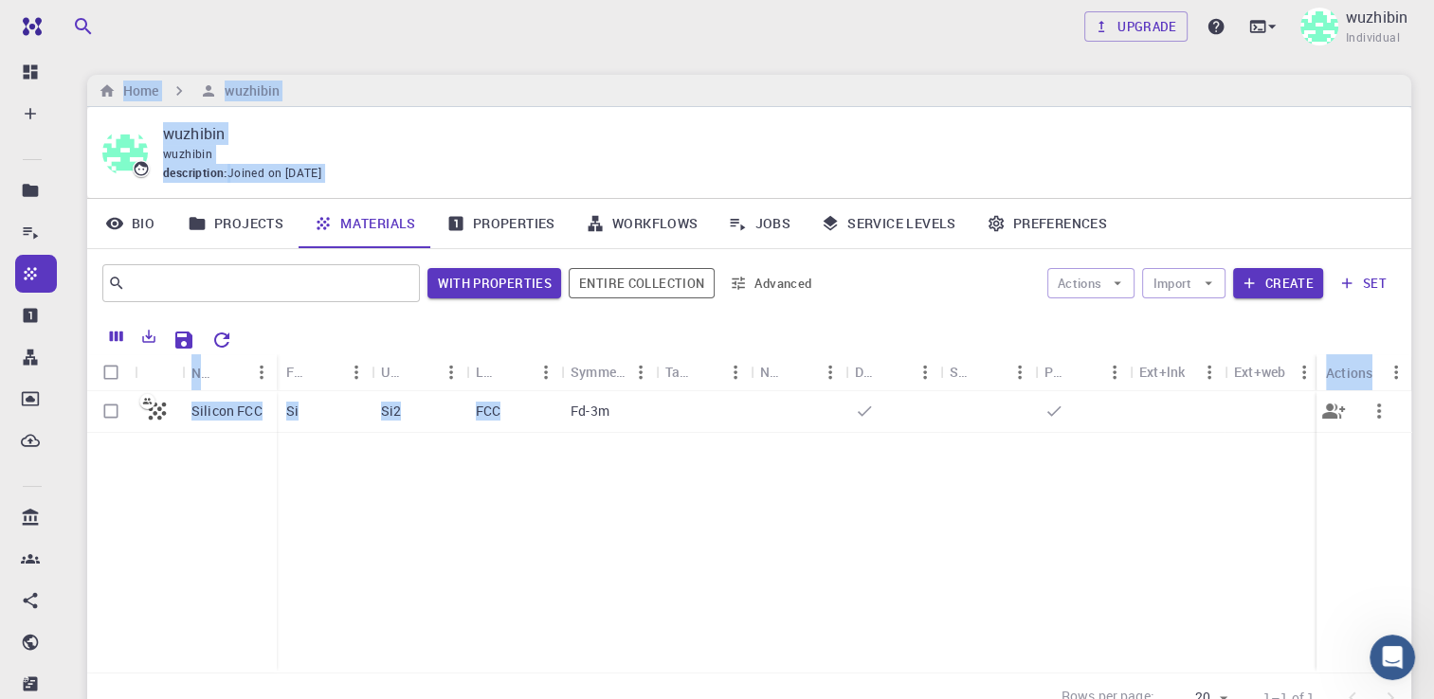
drag, startPoint x: 125, startPoint y: 105, endPoint x: 534, endPoint y: 427, distance: 520.3
click at [535, 426] on main "Home wuzhibin wuzhibin wuzhibin description : Joined on [DATE] Bio Projects Mat…" at bounding box center [749, 399] width 1324 height 648
drag, startPoint x: 534, startPoint y: 427, endPoint x: 468, endPoint y: 496, distance: 94.5
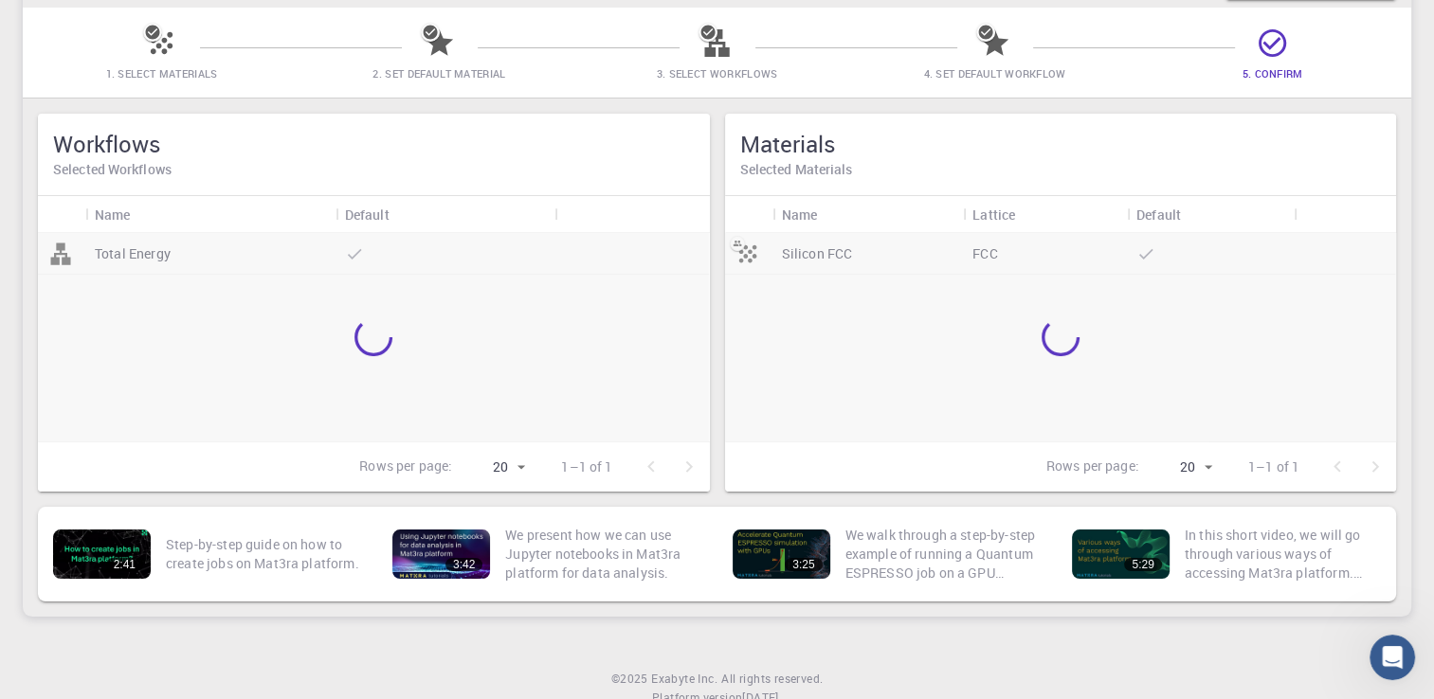
scroll to position [139, 0]
click at [221, 209] on div "Name" at bounding box center [210, 215] width 231 height 37
click at [147, 256] on p "Total Energy" at bounding box center [133, 254] width 76 height 19
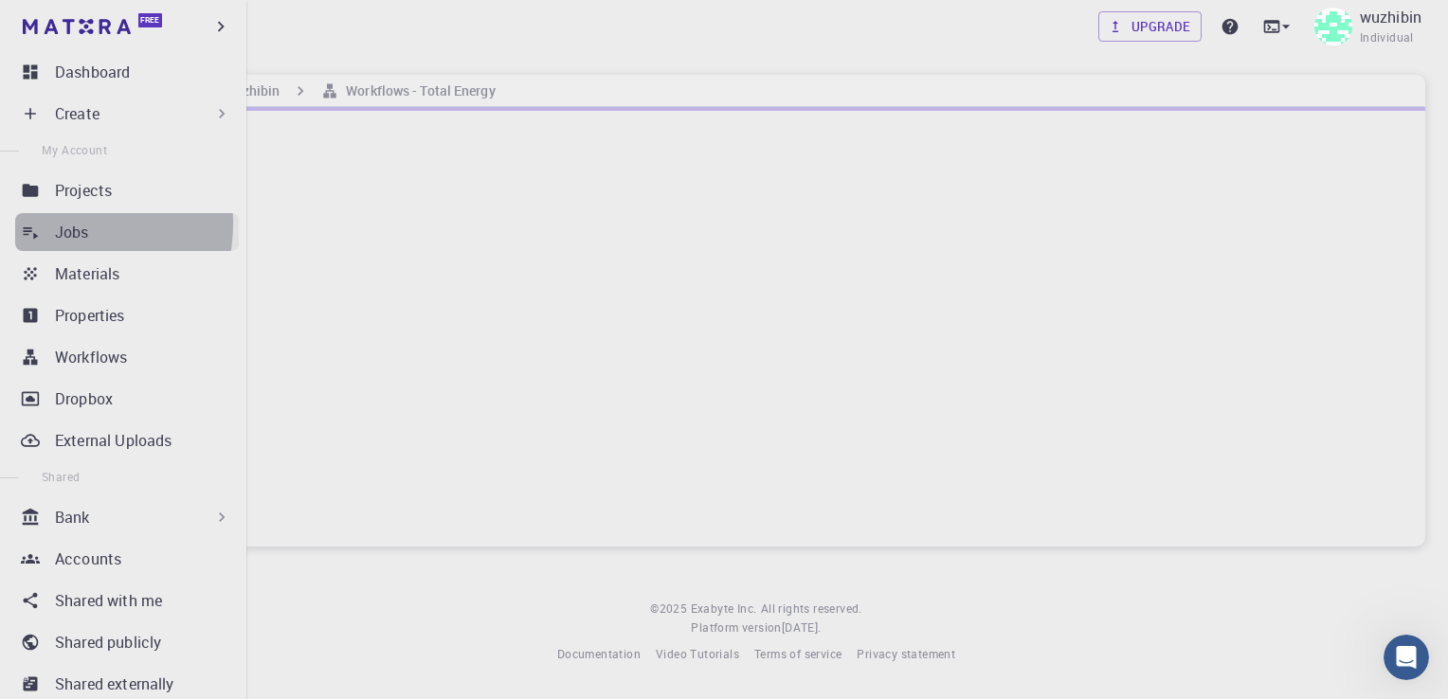
click at [49, 223] on link "Jobs" at bounding box center [127, 232] width 224 height 38
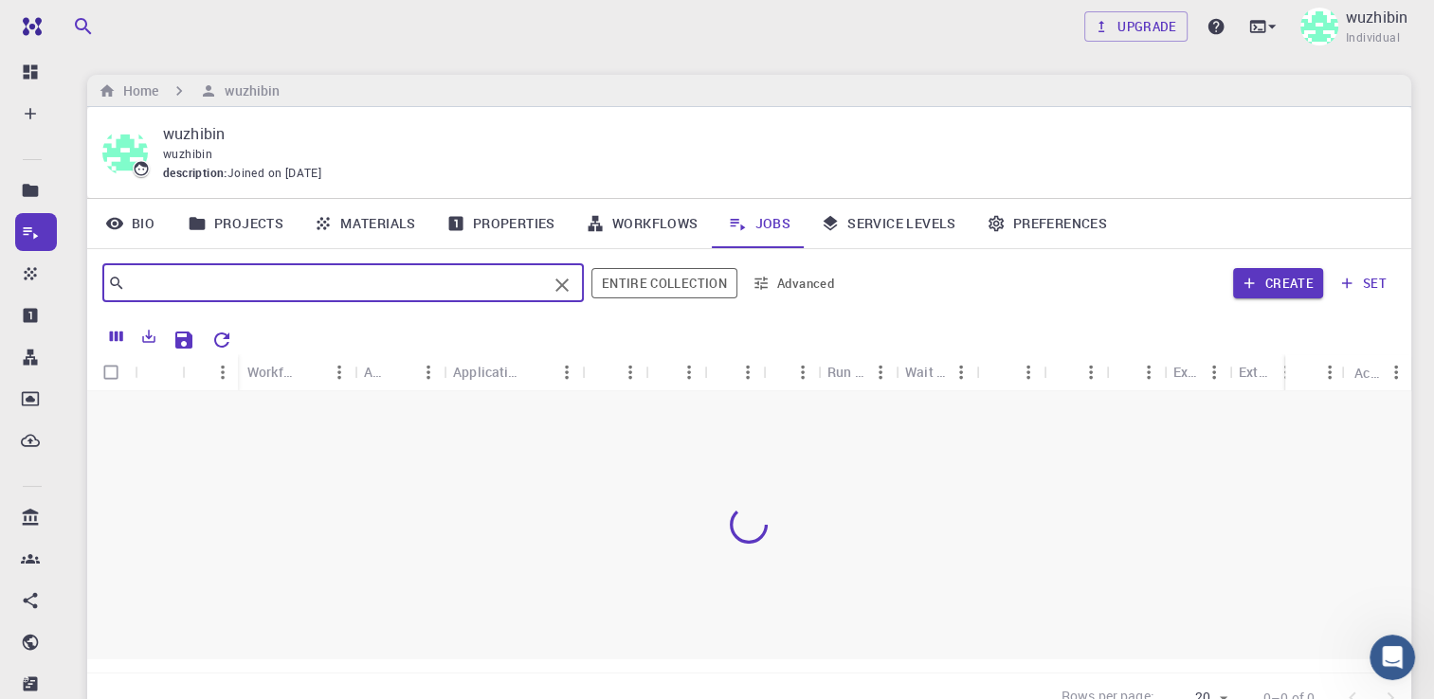
click at [335, 274] on input "text" at bounding box center [336, 283] width 422 height 27
click at [126, 224] on link "Bio" at bounding box center [129, 223] width 85 height 49
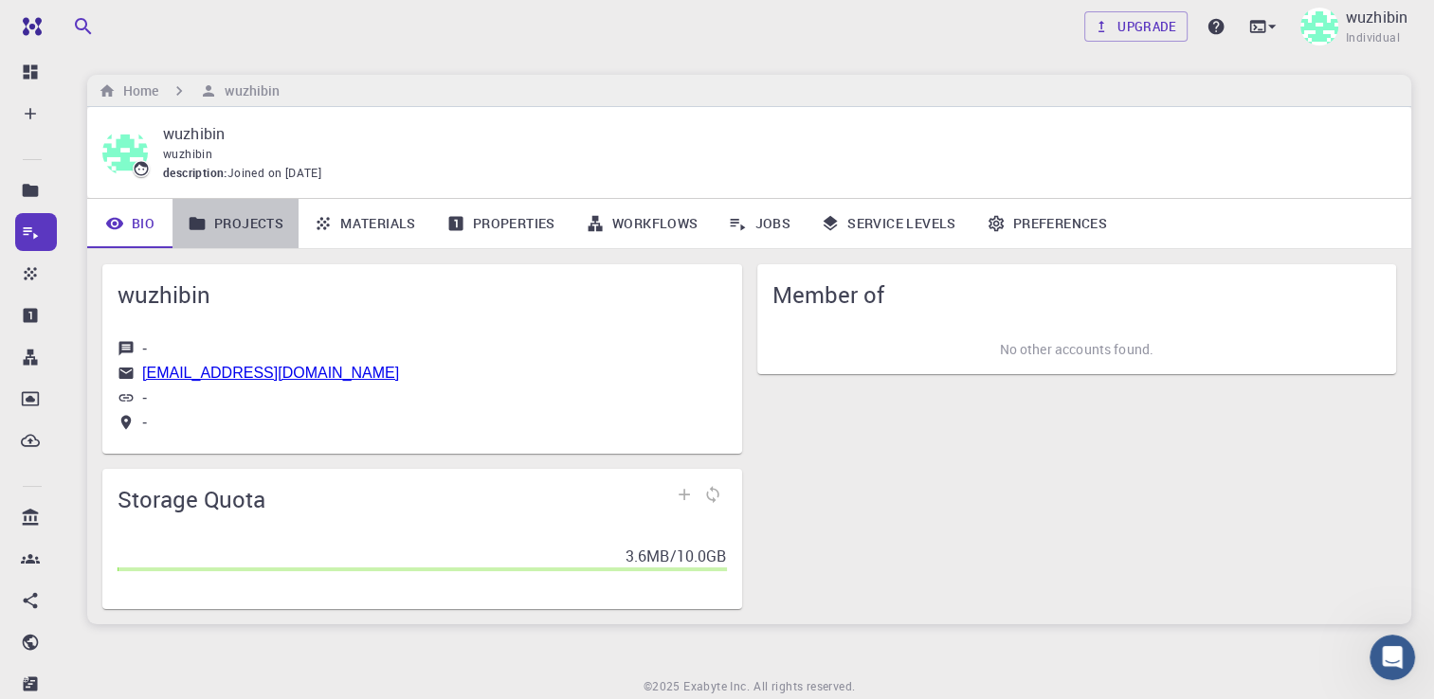
click at [249, 231] on link "Projects" at bounding box center [235, 223] width 126 height 49
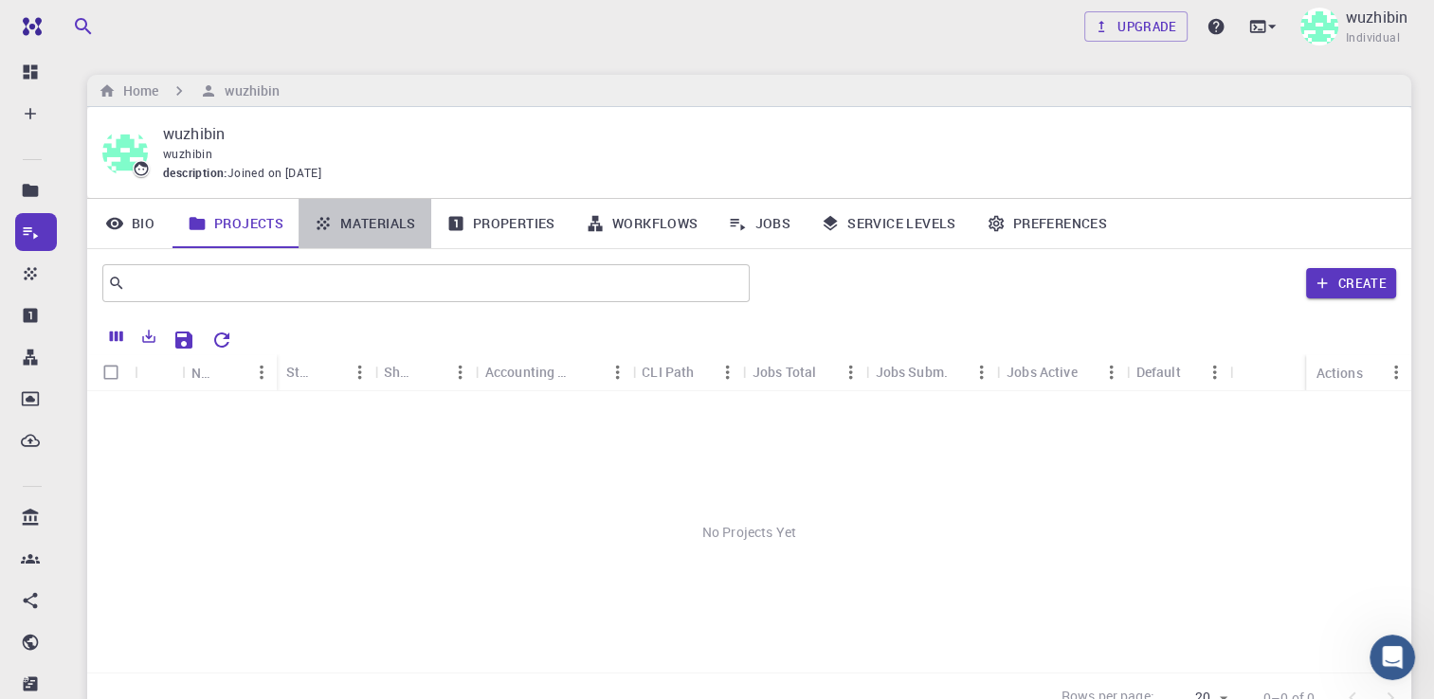
click at [370, 233] on link "Materials" at bounding box center [365, 223] width 133 height 49
click at [369, 232] on link "Materials" at bounding box center [365, 223] width 133 height 49
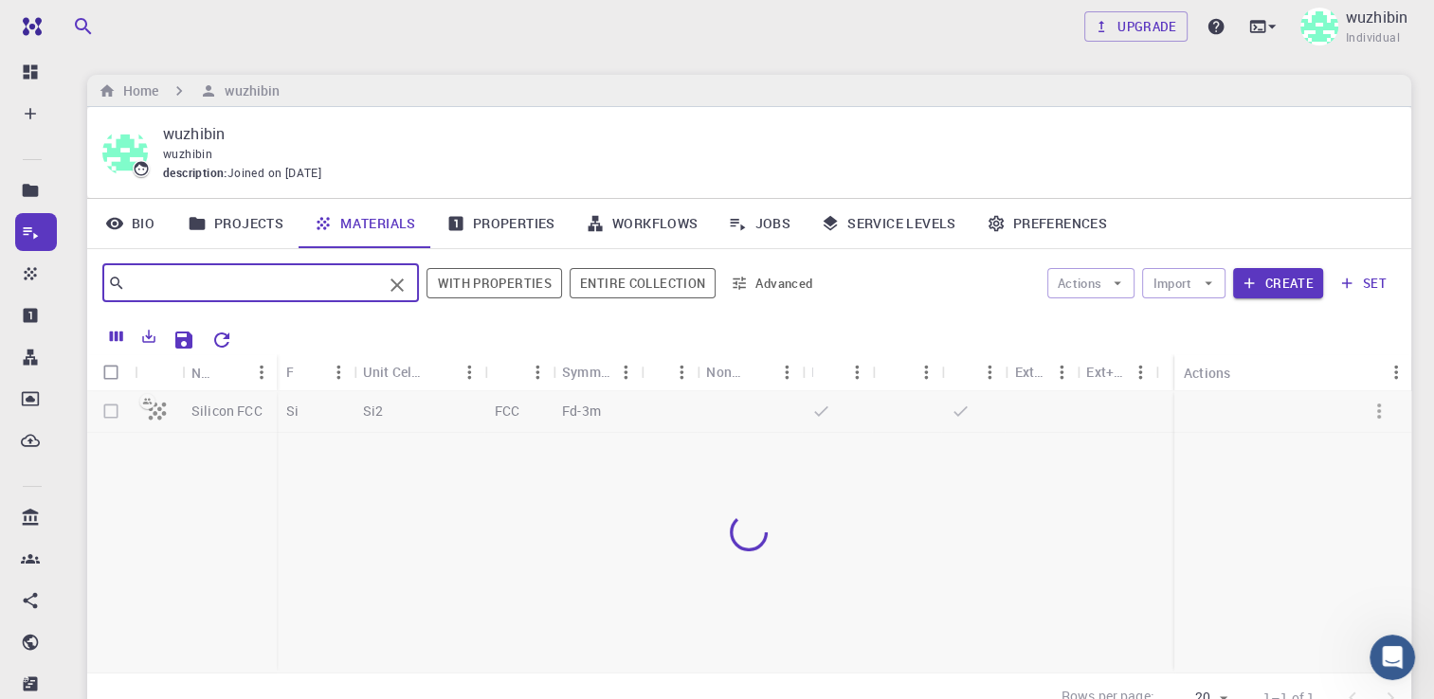
click at [382, 286] on input "text" at bounding box center [253, 283] width 257 height 27
type input "glass"
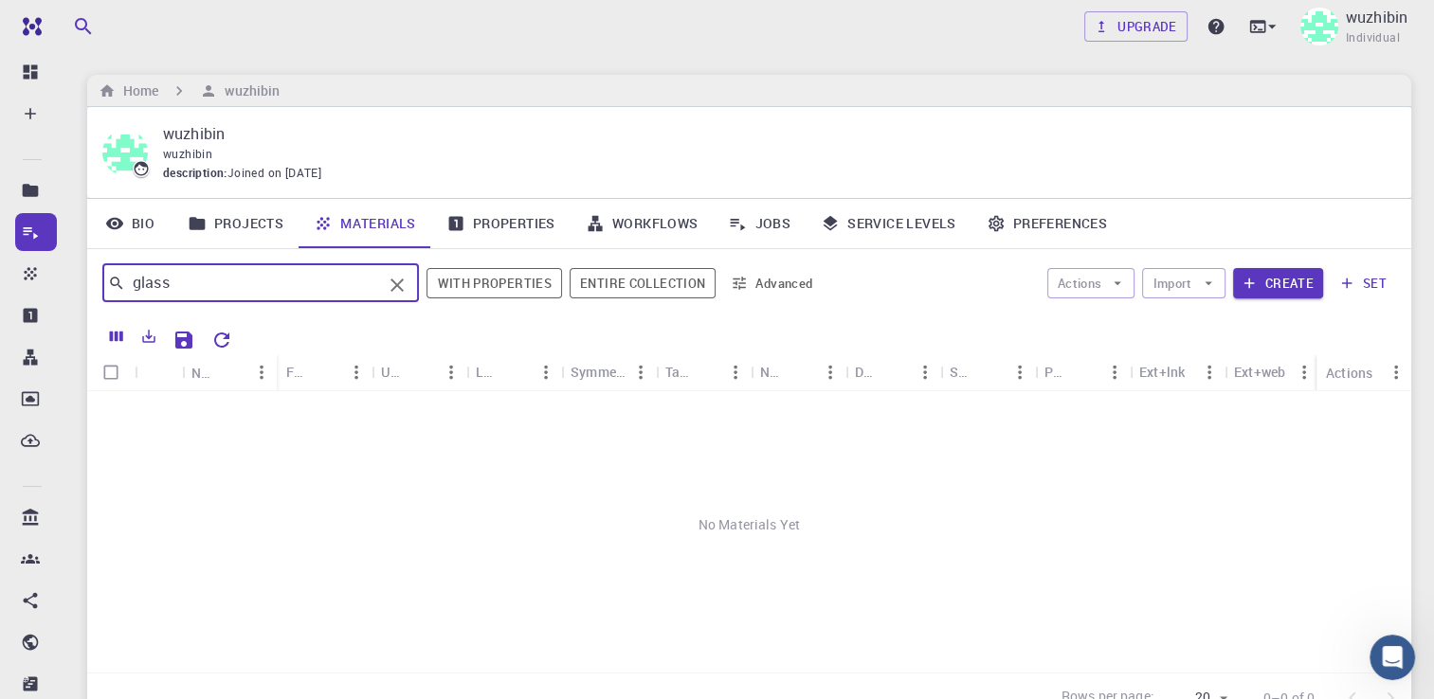
click at [777, 290] on button "Advanced" at bounding box center [772, 283] width 99 height 30
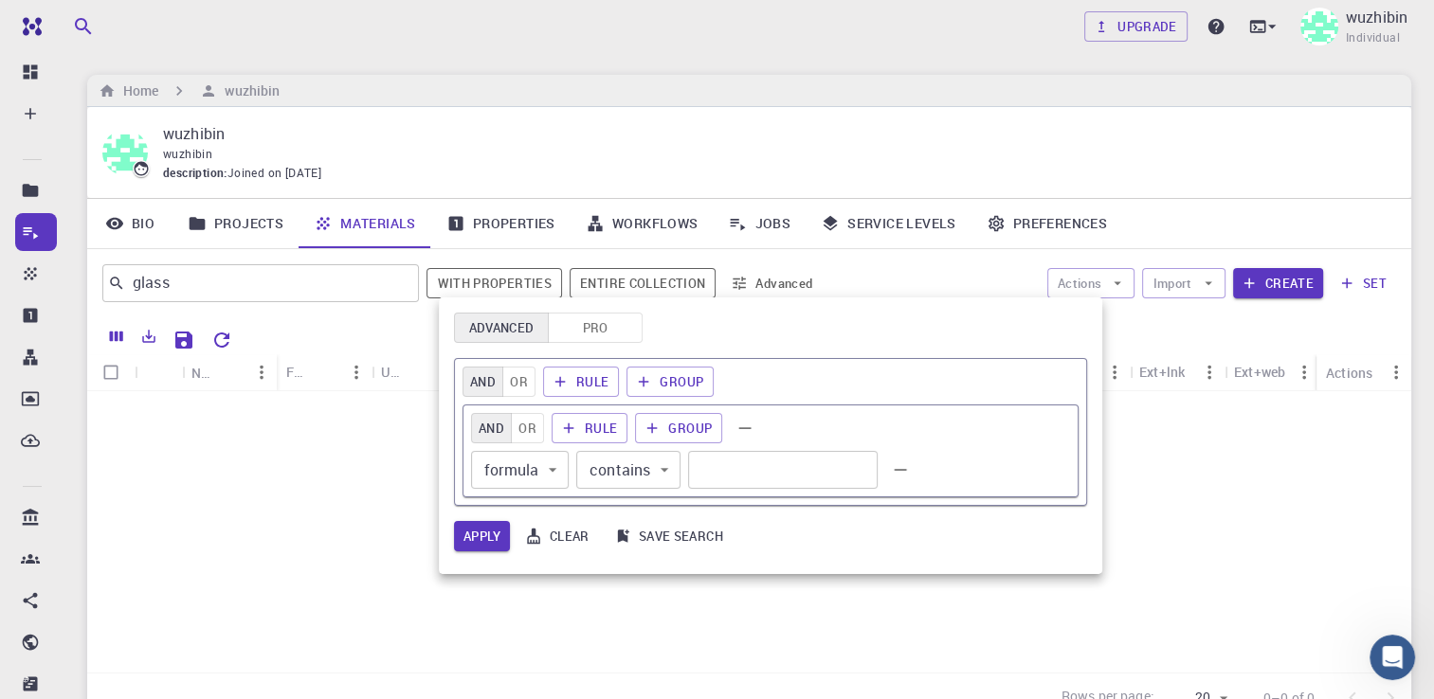
drag, startPoint x: 248, startPoint y: 533, endPoint x: 262, endPoint y: 520, distance: 18.1
click at [249, 532] on div at bounding box center [717, 349] width 1434 height 699
